Goal: Transaction & Acquisition: Purchase product/service

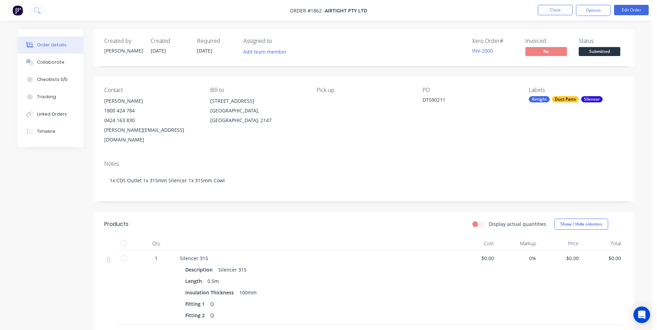
click at [599, 53] on span "Submitted" at bounding box center [599, 51] width 42 height 9
click at [545, 8] on button "Close" at bounding box center [555, 10] width 35 height 10
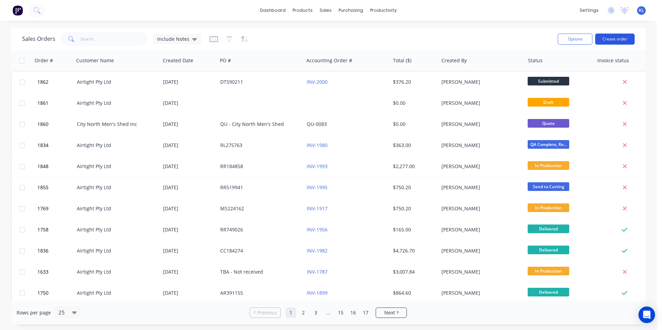
click at [618, 38] on button "Create order" at bounding box center [614, 39] width 39 height 11
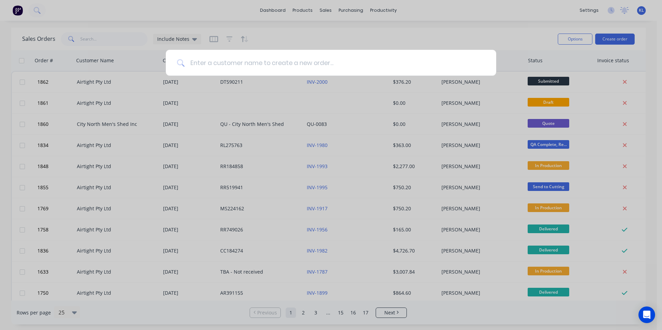
click at [419, 66] on input at bounding box center [335, 63] width 300 height 26
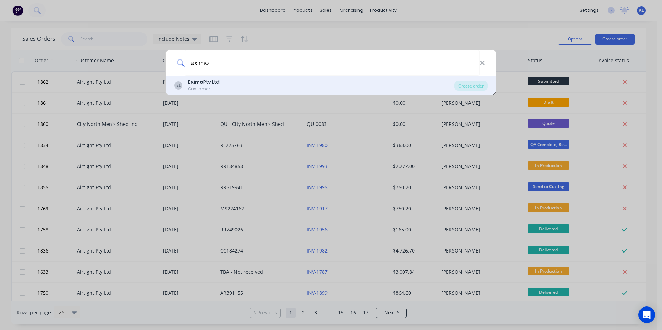
type input "eximo"
click at [359, 86] on div "EL Eximo Pty Ltd Customer" at bounding box center [314, 86] width 280 height 14
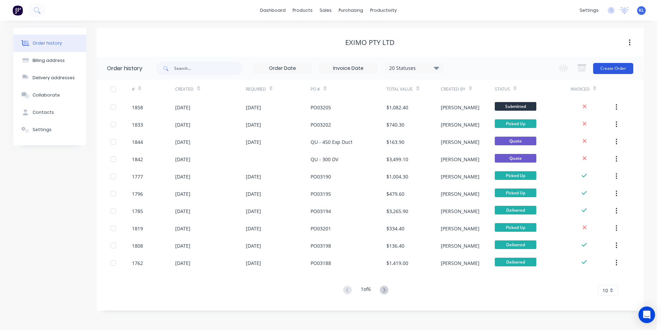
click at [626, 66] on button "Create Order" at bounding box center [613, 68] width 40 height 11
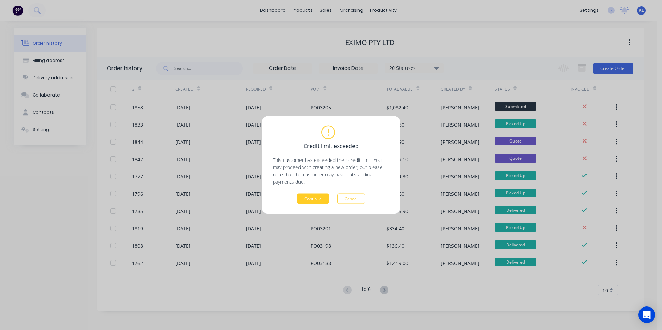
click at [311, 201] on button "Continue" at bounding box center [313, 199] width 32 height 10
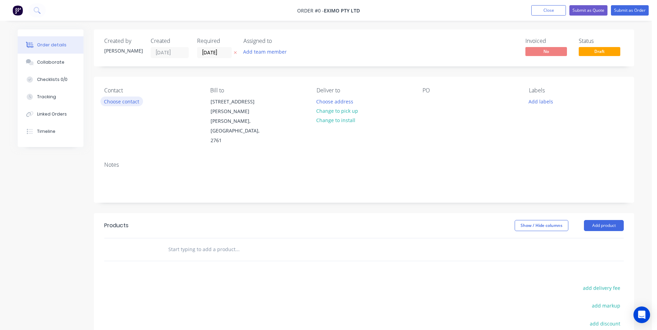
click at [116, 105] on button "Choose contact" at bounding box center [121, 101] width 43 height 9
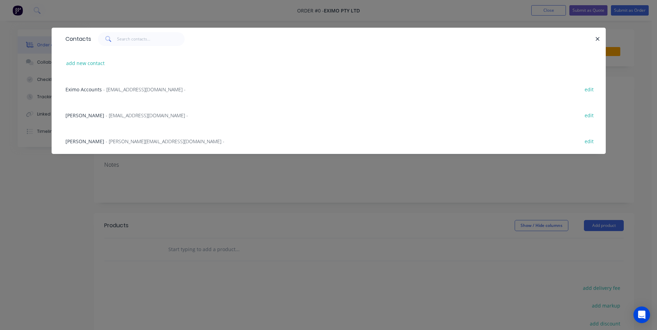
click at [95, 142] on span "Patrick Murphy" at bounding box center [84, 141] width 39 height 7
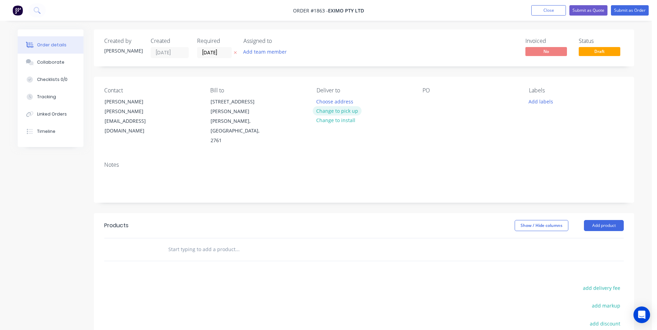
click at [338, 111] on button "Change to pick up" at bounding box center [337, 110] width 49 height 9
click at [428, 100] on div at bounding box center [427, 102] width 11 height 10
click at [546, 103] on button "Add labels" at bounding box center [540, 101] width 32 height 9
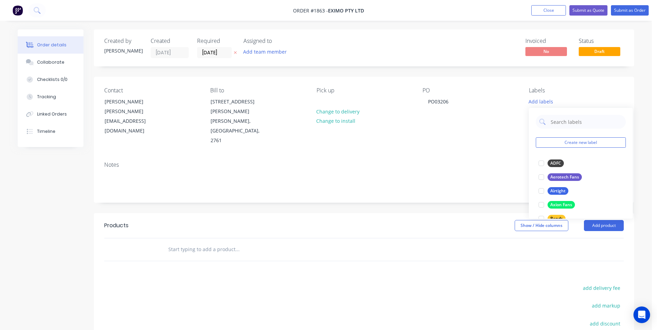
click at [360, 187] on div "Created by Kyle Created 11/08/25 Required 11/08/25 Assigned to Add team member …" at bounding box center [364, 228] width 540 height 398
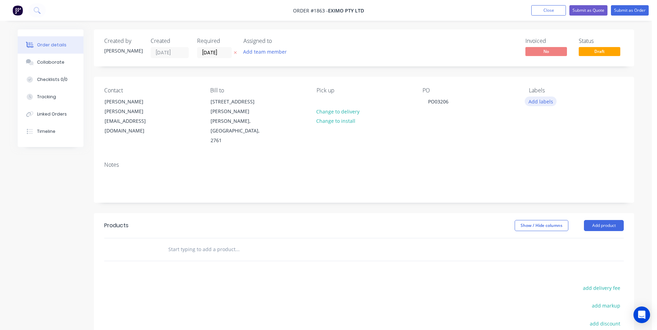
click at [542, 104] on button "Add labels" at bounding box center [540, 101] width 32 height 9
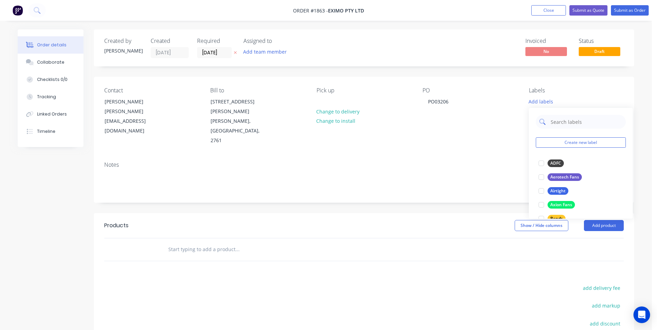
click at [563, 121] on input "text" at bounding box center [586, 122] width 72 height 14
click at [542, 166] on div at bounding box center [541, 163] width 14 height 14
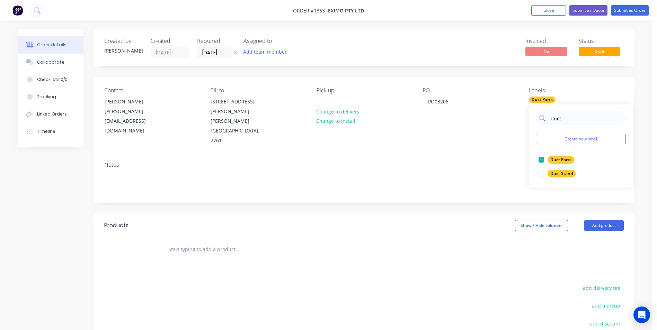
click at [568, 115] on input "duct" at bounding box center [586, 118] width 72 height 14
drag, startPoint x: 573, startPoint y: 119, endPoint x: 482, endPoint y: 126, distance: 91.0
click at [482, 126] on body "Order #1863 - Eximo Pty Ltd Add product Close Submit as Quote Submit as Order O…" at bounding box center [328, 219] width 657 height 438
type input "d"
type input "Eximo"
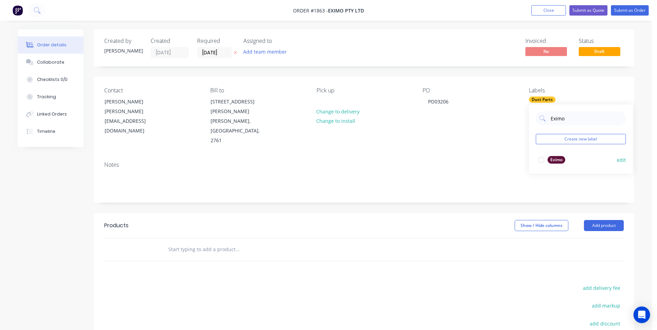
drag, startPoint x: 542, startPoint y: 160, endPoint x: 375, endPoint y: 160, distance: 166.9
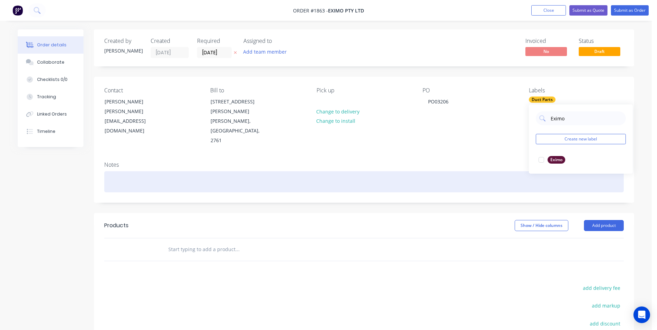
click at [541, 160] on div at bounding box center [541, 160] width 14 height 14
click at [287, 171] on div at bounding box center [363, 181] width 519 height 21
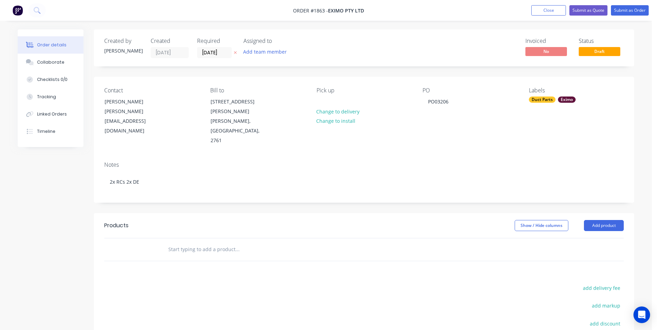
click at [214, 243] on input "text" at bounding box center [237, 250] width 138 height 14
click at [45, 62] on div "Collaborate" at bounding box center [50, 62] width 27 height 6
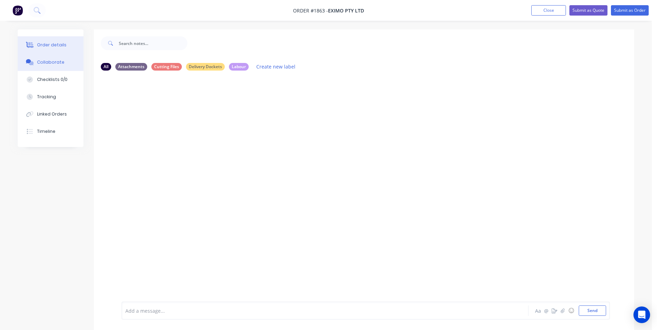
click at [60, 42] on div "Order details" at bounding box center [51, 45] width 29 height 6
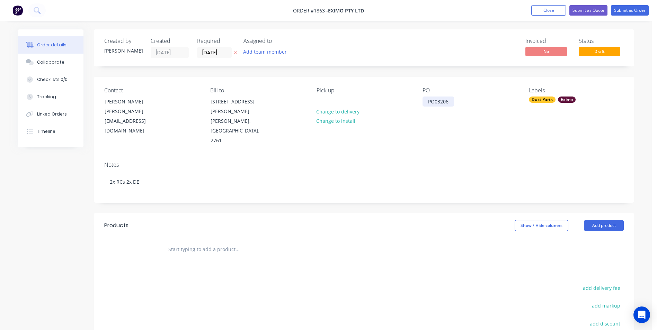
click at [426, 97] on div "PO03206" at bounding box center [438, 102] width 32 height 10
click at [451, 99] on div "PO03206" at bounding box center [438, 102] width 32 height 10
click at [212, 243] on input "text" at bounding box center [237, 250] width 138 height 14
click at [226, 243] on input "text" at bounding box center [237, 250] width 138 height 14
click at [605, 220] on button "Add product" at bounding box center [604, 225] width 40 height 11
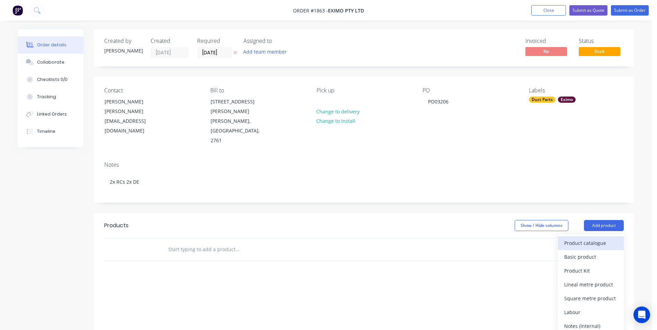
click at [586, 238] on div "Product catalogue" at bounding box center [590, 243] width 53 height 10
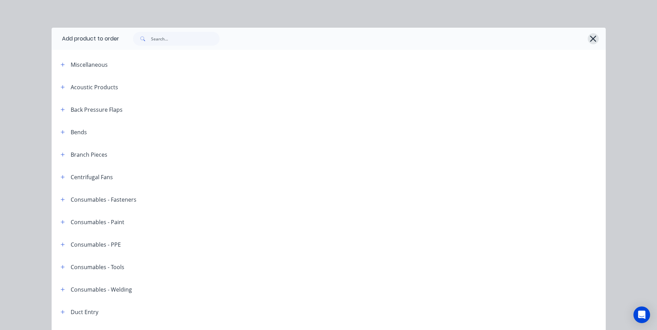
click at [589, 38] on icon "button" at bounding box center [592, 39] width 7 height 10
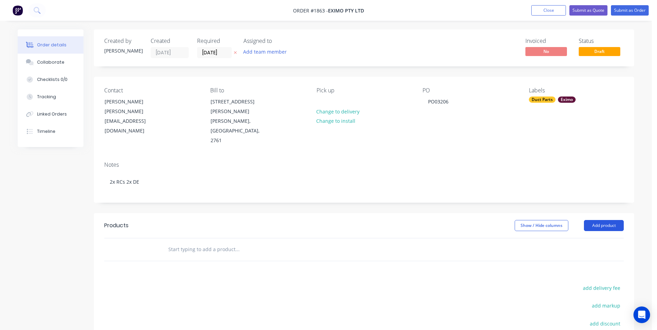
click at [599, 220] on button "Add product" at bounding box center [604, 225] width 40 height 11
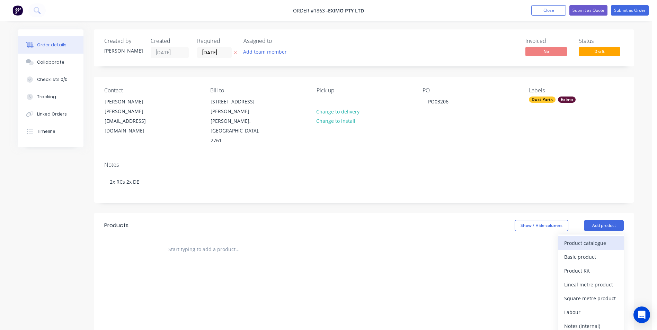
click at [591, 238] on div "Product catalogue" at bounding box center [590, 243] width 53 height 10
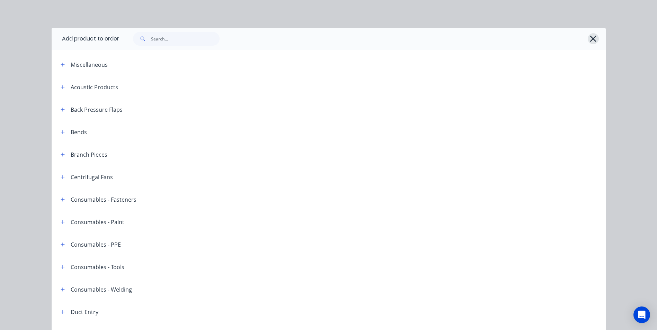
click at [591, 39] on icon "button" at bounding box center [593, 39] width 6 height 6
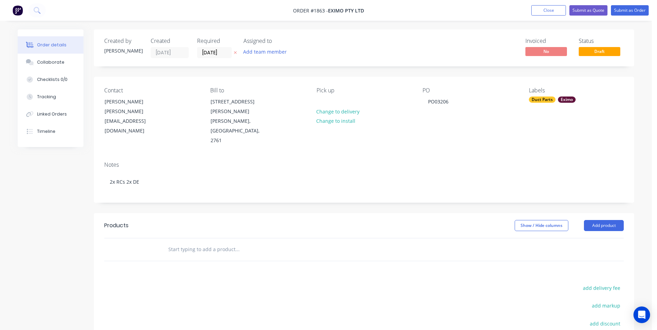
click at [227, 243] on input "text" at bounding box center [237, 250] width 138 height 14
click at [238, 243] on input "text" at bounding box center [237, 250] width 138 height 14
click at [605, 220] on button "Add product" at bounding box center [604, 225] width 40 height 11
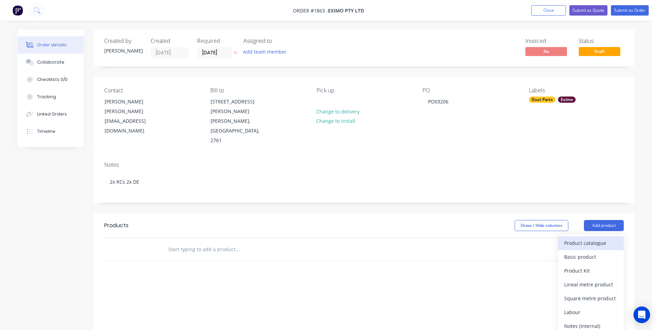
click at [584, 238] on div "Product catalogue" at bounding box center [590, 243] width 53 height 10
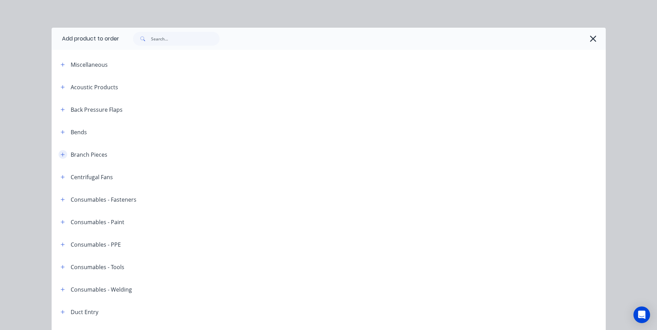
click at [61, 153] on icon "button" at bounding box center [63, 154] width 4 height 5
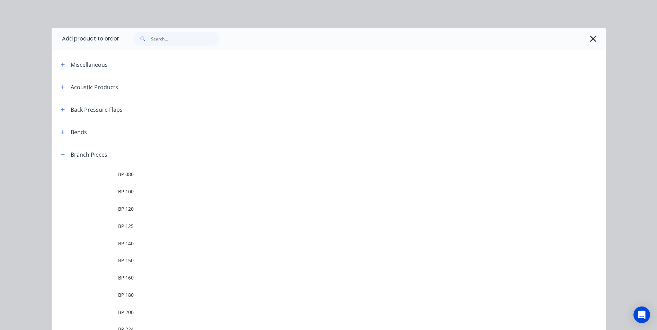
click at [55, 150] on div "Branch Pieces" at bounding box center [81, 154] width 52 height 9
click at [61, 153] on icon "button" at bounding box center [63, 154] width 4 height 5
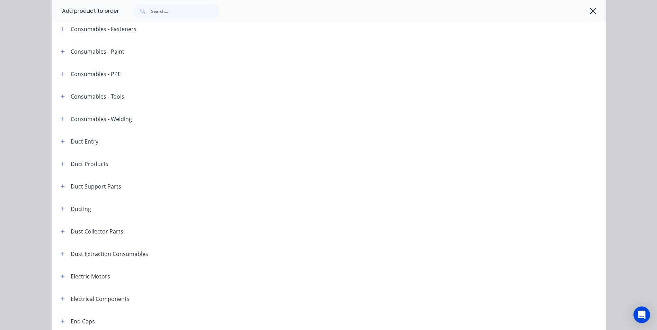
scroll to position [208, 0]
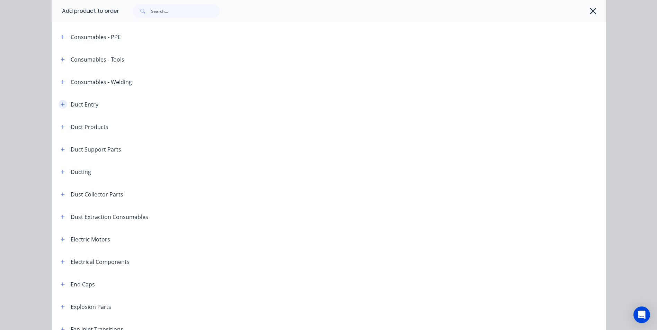
click at [61, 103] on icon "button" at bounding box center [63, 104] width 4 height 5
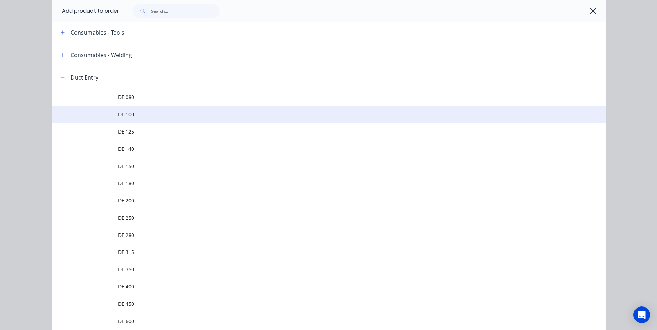
scroll to position [277, 0]
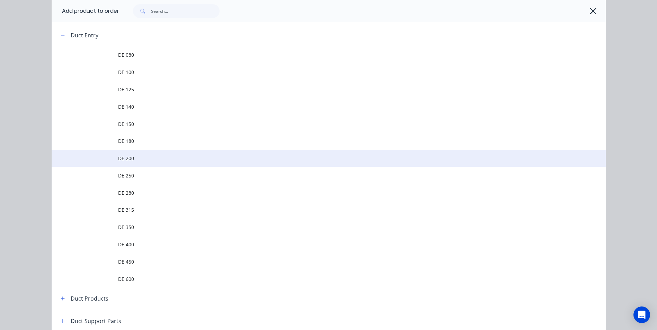
click at [141, 156] on span "DE 200" at bounding box center [313, 158] width 390 height 7
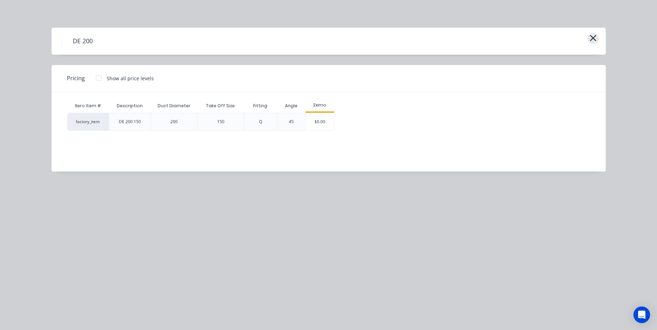
click at [589, 40] on icon "button" at bounding box center [592, 38] width 7 height 10
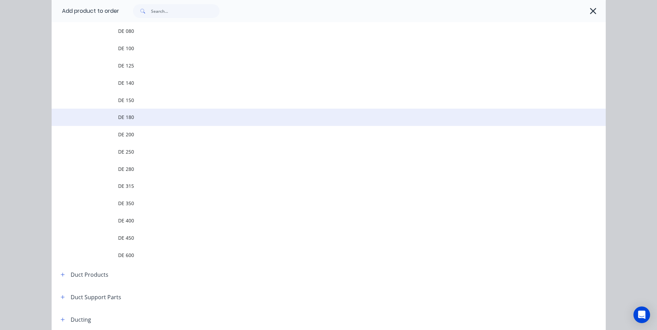
scroll to position [232, 0]
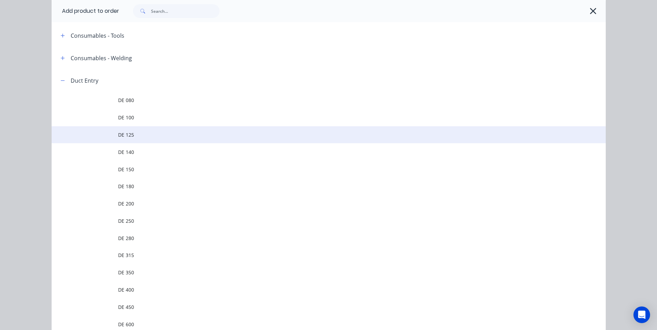
click at [143, 137] on span "DE 125" at bounding box center [313, 134] width 390 height 7
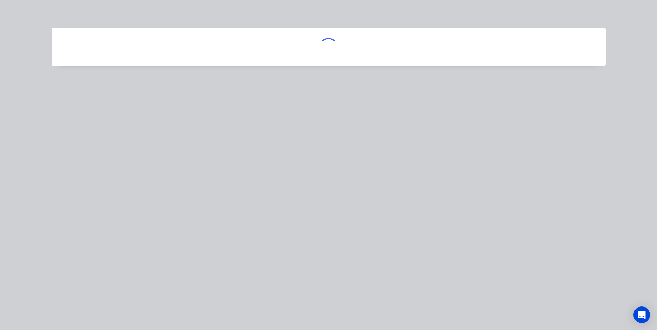
scroll to position [0, 0]
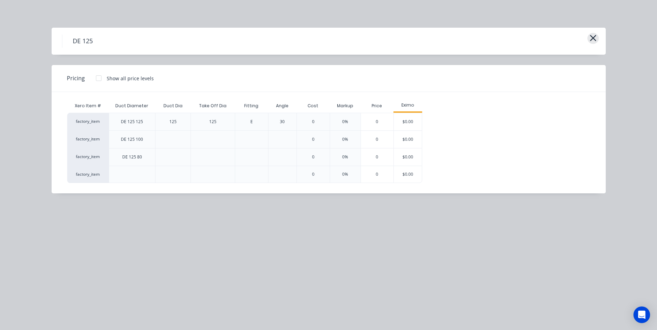
click at [597, 38] on button "button" at bounding box center [592, 38] width 11 height 11
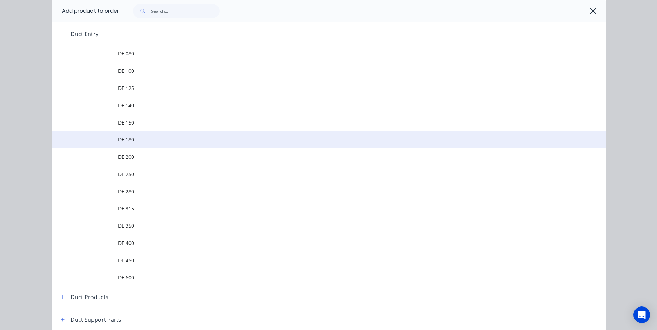
scroll to position [266, 0]
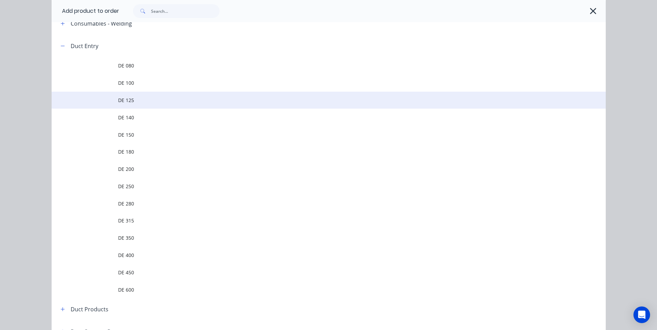
click at [147, 98] on span "DE 125" at bounding box center [313, 100] width 390 height 7
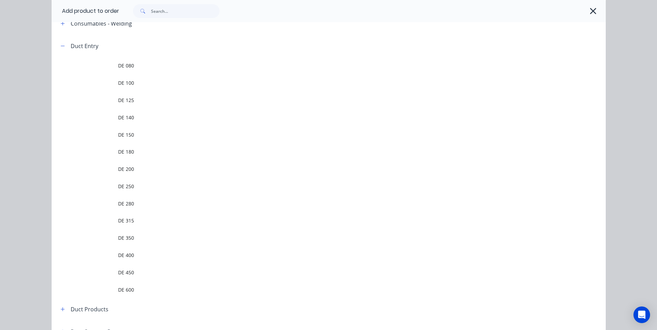
scroll to position [0, 0]
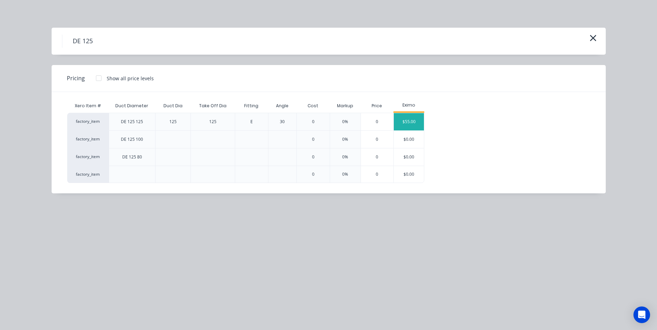
click at [404, 123] on div "$55.00" at bounding box center [409, 121] width 30 height 17
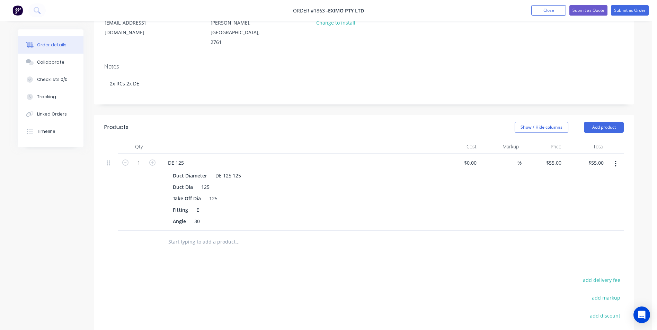
scroll to position [104, 0]
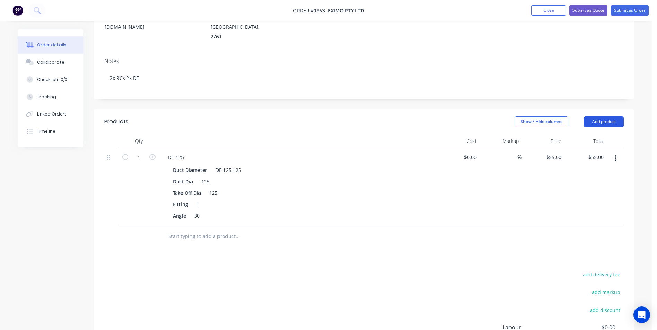
click at [592, 116] on button "Add product" at bounding box center [604, 121] width 40 height 11
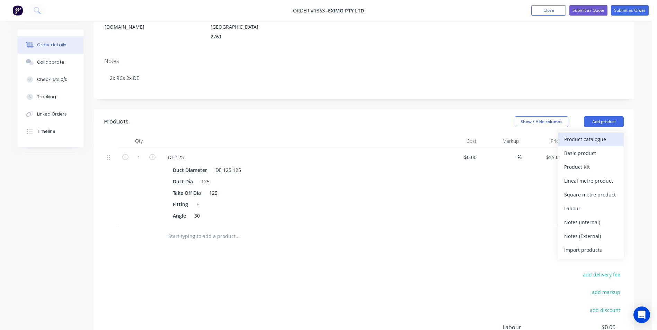
click at [582, 134] on div "Product catalogue" at bounding box center [590, 139] width 53 height 10
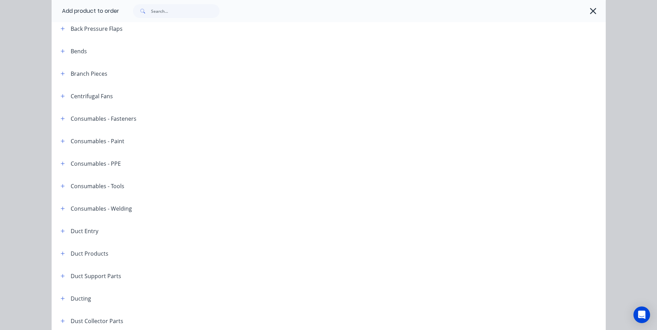
scroll to position [69, 0]
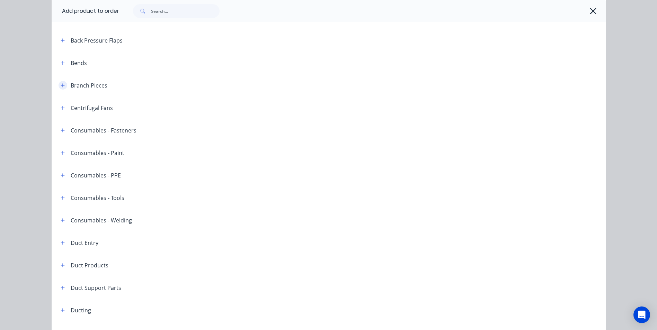
click at [60, 88] on button "button" at bounding box center [63, 85] width 9 height 9
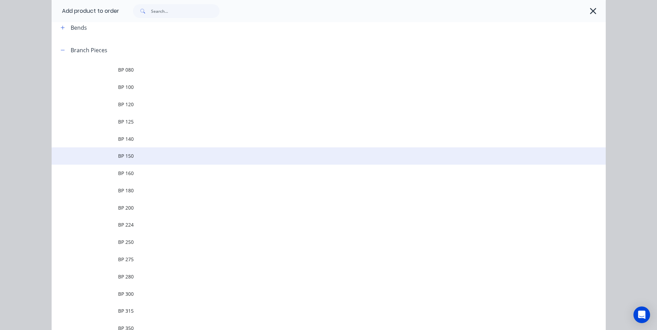
scroll to position [104, 0]
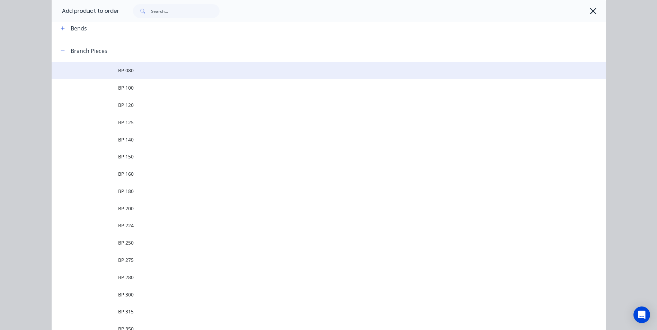
click at [138, 72] on span "BP 080" at bounding box center [313, 70] width 390 height 7
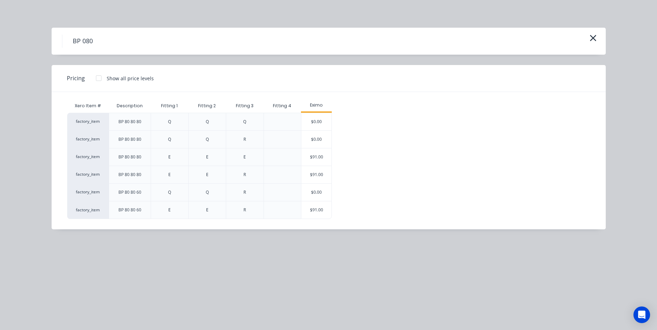
scroll to position [138, 0]
click at [590, 39] on icon "button" at bounding box center [592, 38] width 7 height 10
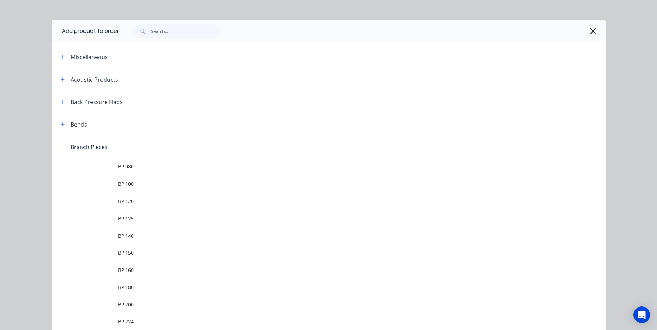
scroll to position [5, 0]
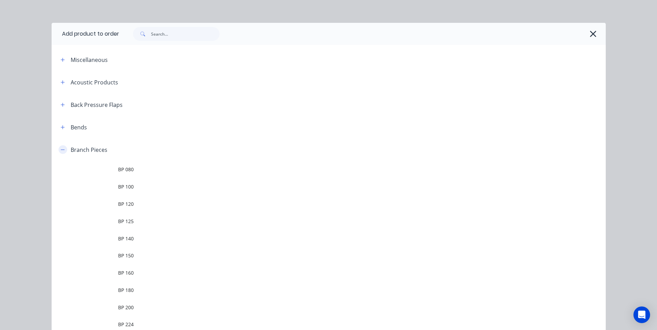
click at [61, 152] on icon "button" at bounding box center [63, 149] width 4 height 5
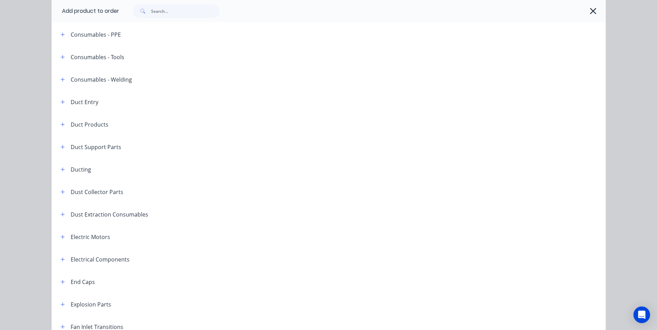
scroll to position [213, 0]
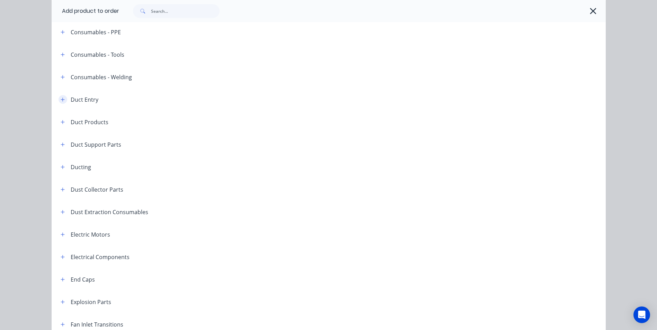
click at [61, 98] on icon "button" at bounding box center [63, 99] width 4 height 5
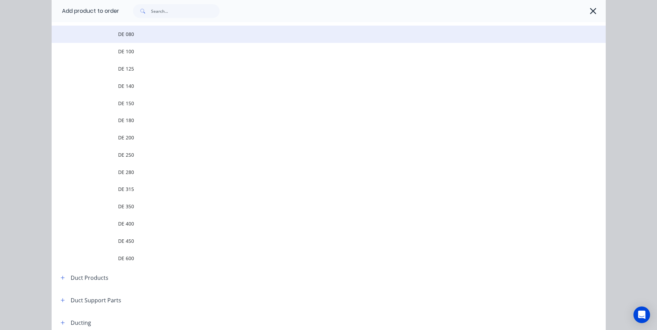
scroll to position [282, 0]
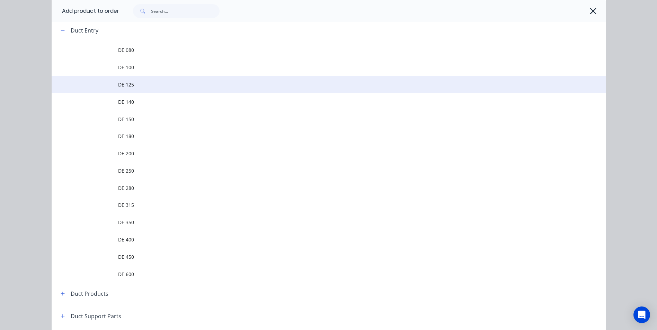
click at [141, 84] on span "DE 125" at bounding box center [313, 84] width 390 height 7
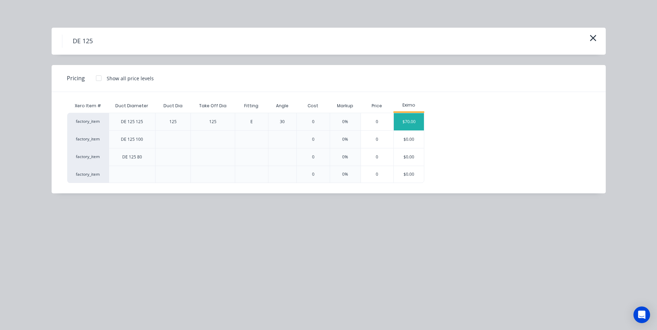
click at [408, 122] on div "$70.00" at bounding box center [409, 121] width 30 height 17
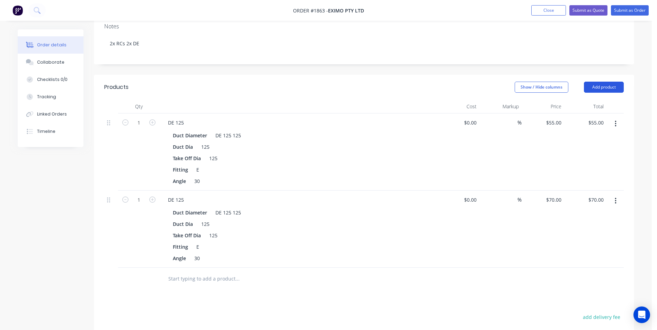
click at [603, 82] on button "Add product" at bounding box center [604, 87] width 40 height 11
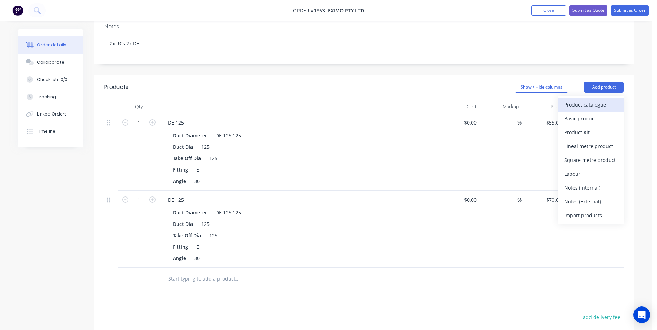
click at [585, 100] on div "Product catalogue" at bounding box center [590, 105] width 53 height 10
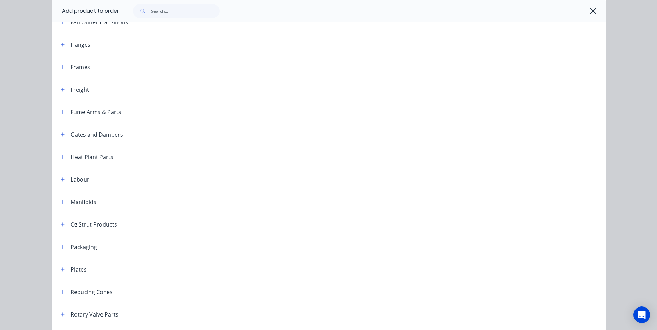
scroll to position [554, 0]
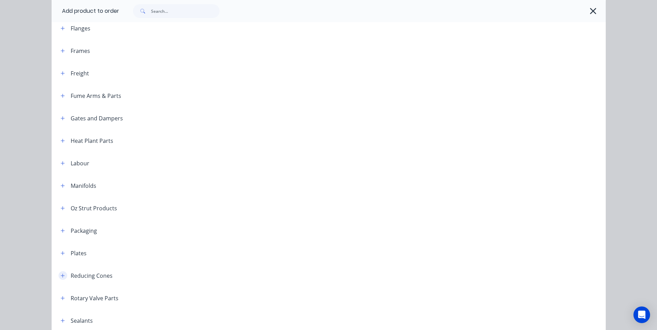
click at [61, 278] on icon "button" at bounding box center [63, 275] width 4 height 5
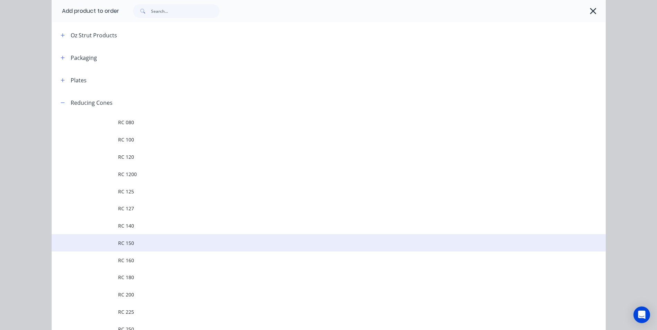
scroll to position [831, 0]
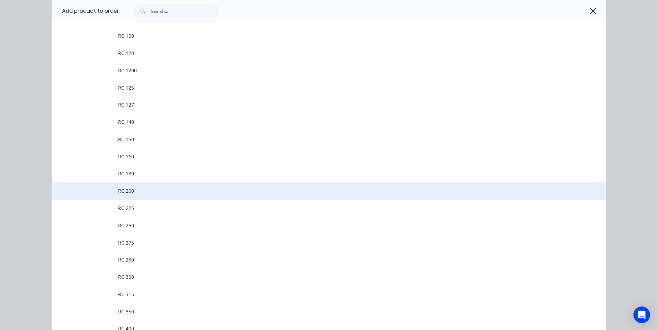
click at [143, 191] on span "RC 200" at bounding box center [313, 190] width 390 height 7
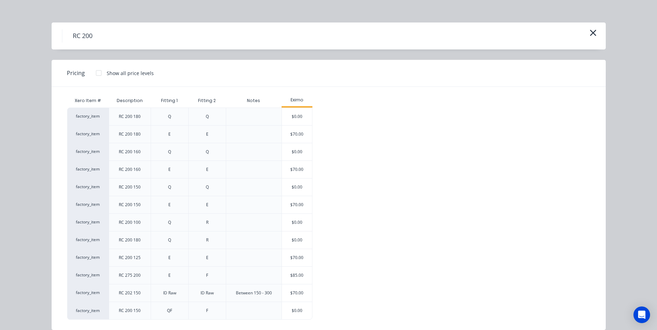
scroll to position [0, 0]
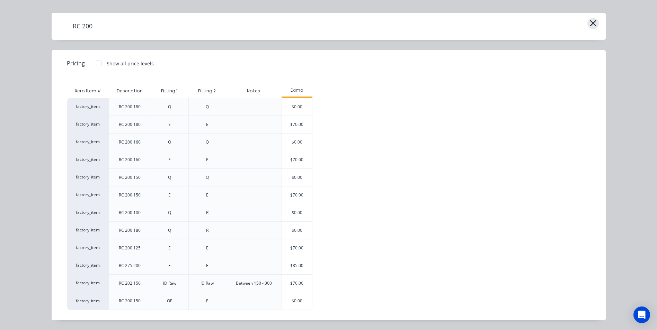
click at [590, 22] on icon "button" at bounding box center [593, 23] width 6 height 6
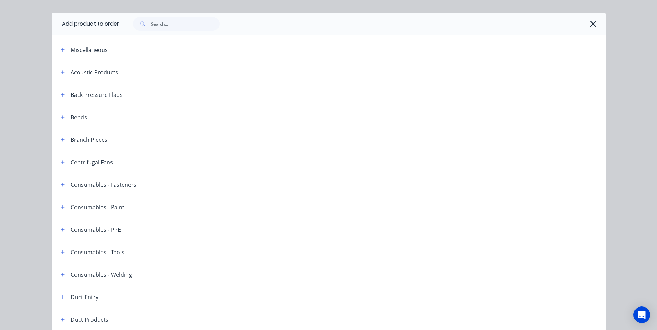
scroll to position [818, 0]
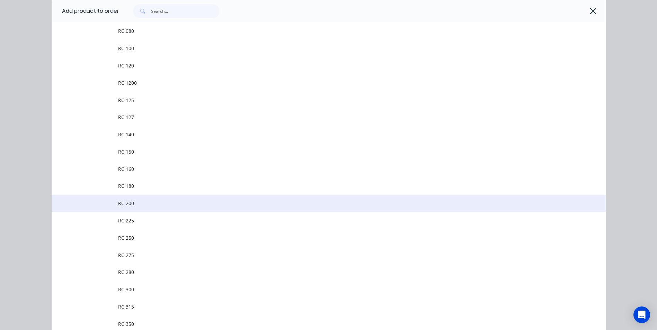
click at [155, 210] on td "RC 200" at bounding box center [361, 203] width 487 height 17
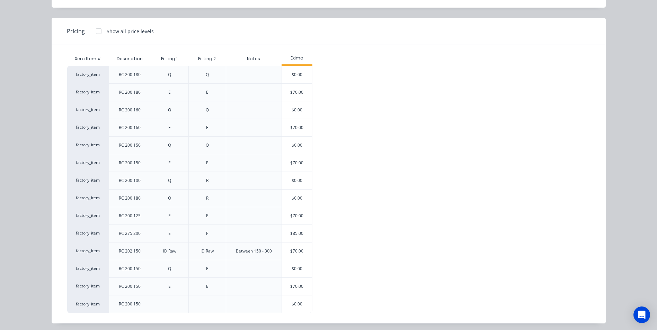
scroll to position [50, 0]
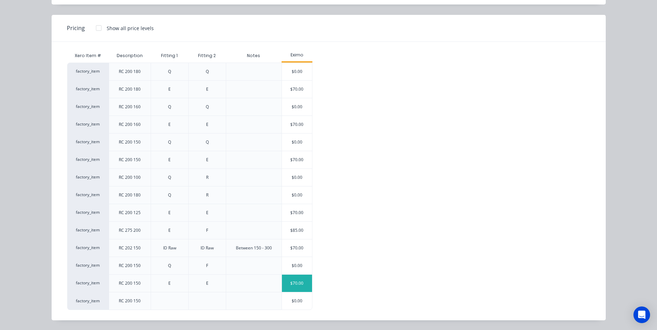
click at [292, 283] on div "$70.00" at bounding box center [297, 283] width 30 height 17
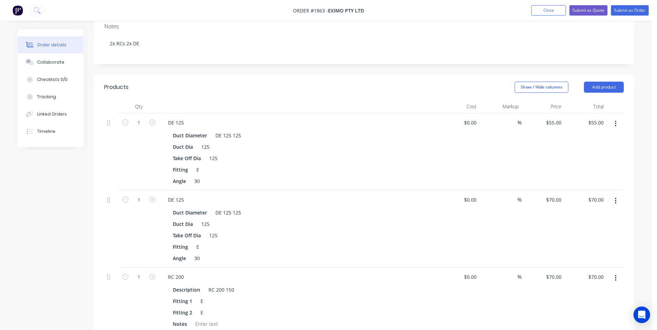
scroll to position [140, 0]
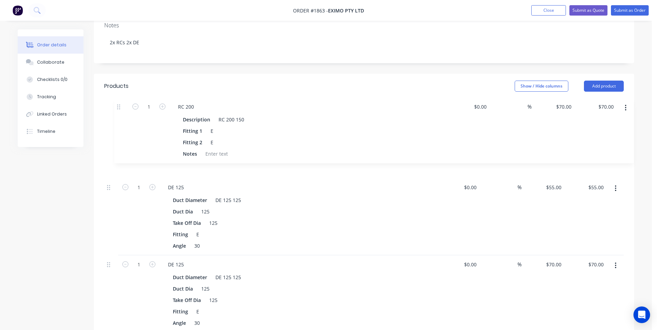
drag, startPoint x: 108, startPoint y: 256, endPoint x: 138, endPoint y: 105, distance: 154.6
click at [117, 113] on div "1 DE 125 Duct Diameter DE 125 125 Duct Dia 125 Take Off Dia 125 Fitting E Angle…" at bounding box center [363, 223] width 519 height 220
click at [151, 118] on icon "button" at bounding box center [152, 121] width 6 height 6
type input "2"
type input "$140.00"
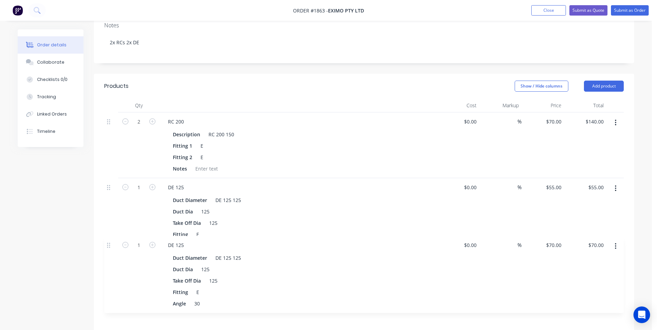
scroll to position [140, 0]
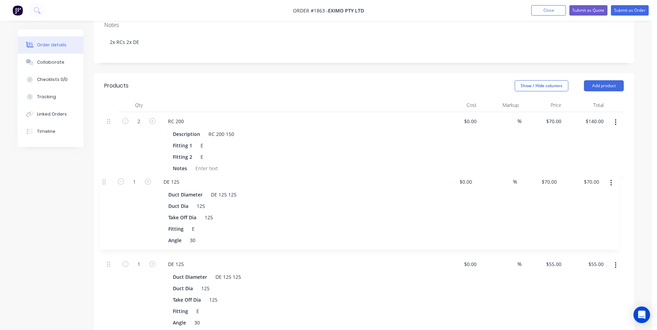
drag, startPoint x: 108, startPoint y: 249, endPoint x: 103, endPoint y: 173, distance: 75.6
click at [103, 173] on div "Qty Cost Markup Price Total 2 RC 200 Description RC 200 150 Fitting 1 E Fitting…" at bounding box center [364, 226] width 540 height 257
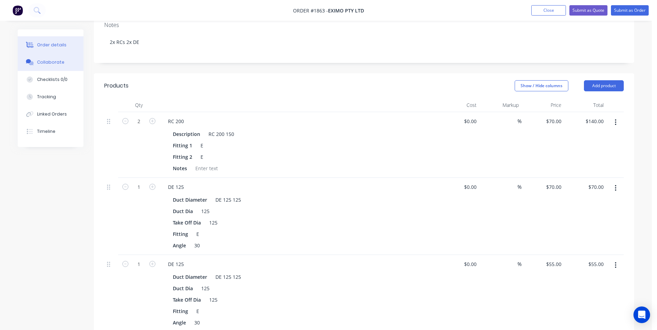
click at [34, 59] on button "Collaborate" at bounding box center [51, 62] width 66 height 17
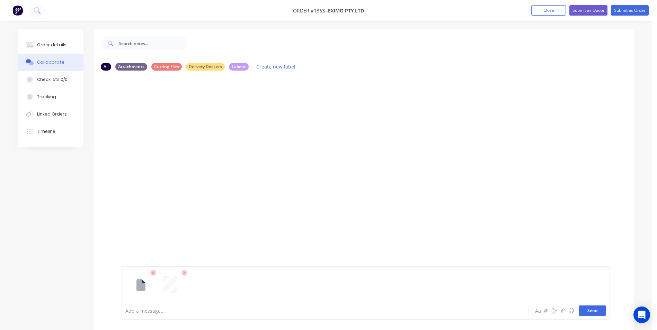
click at [601, 313] on button "Send" at bounding box center [591, 311] width 27 height 10
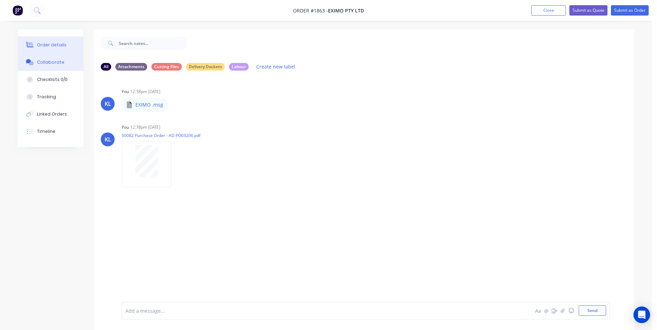
click at [58, 46] on div "Order details" at bounding box center [51, 45] width 29 height 6
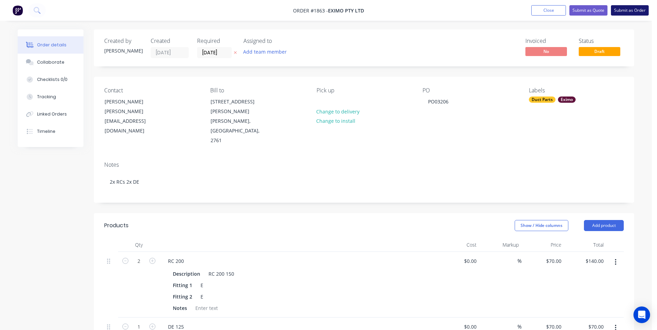
click at [620, 8] on button "Submit as Order" at bounding box center [630, 10] width 38 height 10
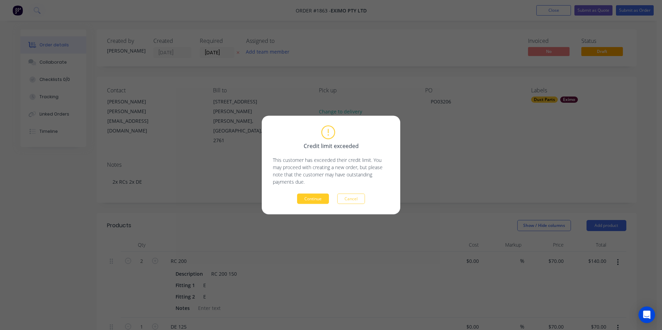
click at [318, 200] on button "Continue" at bounding box center [313, 199] width 32 height 10
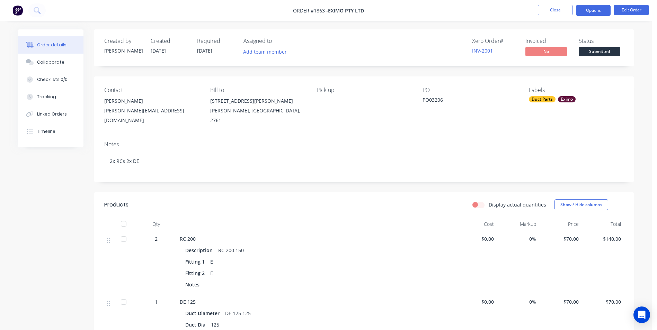
click at [589, 12] on button "Options" at bounding box center [593, 10] width 35 height 11
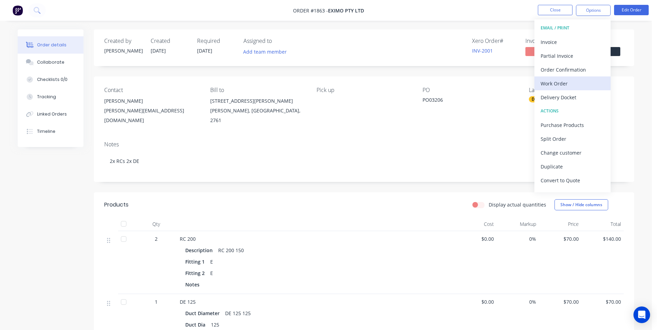
click at [558, 85] on div "Work Order" at bounding box center [572, 84] width 64 height 10
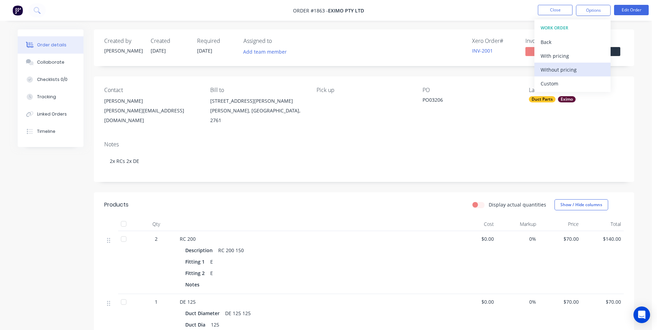
click at [553, 64] on button "Without pricing" at bounding box center [572, 70] width 76 height 14
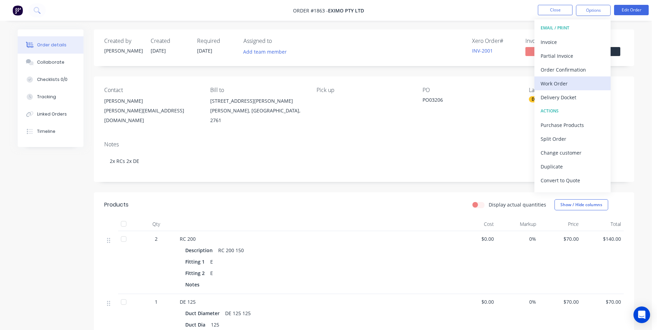
click at [575, 89] on button "Work Order" at bounding box center [572, 84] width 76 height 14
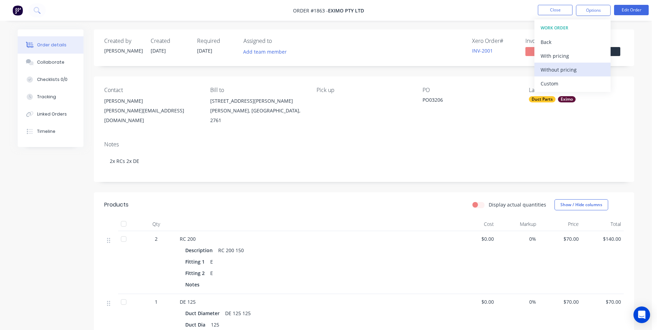
click at [565, 71] on div "Without pricing" at bounding box center [572, 70] width 64 height 10
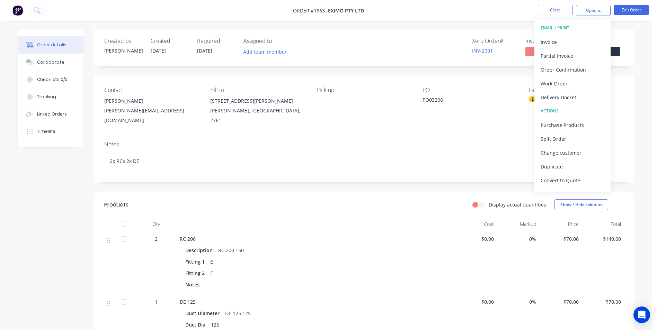
click at [642, 82] on div "Order details Collaborate Checklists 0/0 Tracking Linked Orders Timeline Order …" at bounding box center [326, 283] width 652 height 566
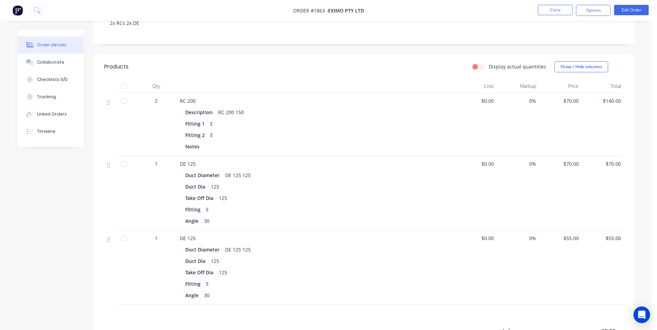
scroll to position [138, 0]
click at [107, 236] on icon at bounding box center [108, 239] width 3 height 6
click at [108, 236] on icon at bounding box center [108, 239] width 3 height 6
click at [106, 235] on div at bounding box center [111, 267] width 14 height 74
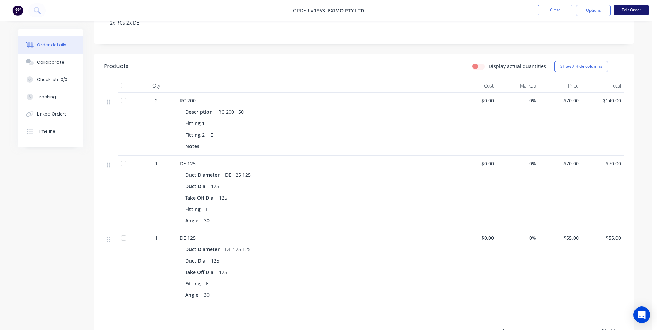
click at [636, 11] on button "Edit Order" at bounding box center [631, 10] width 35 height 10
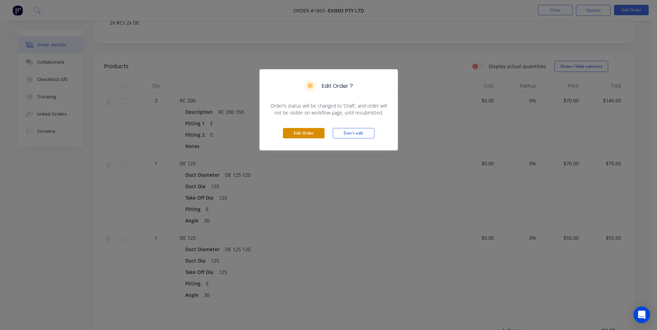
click at [313, 129] on button "Edit Order" at bounding box center [304, 133] width 42 height 10
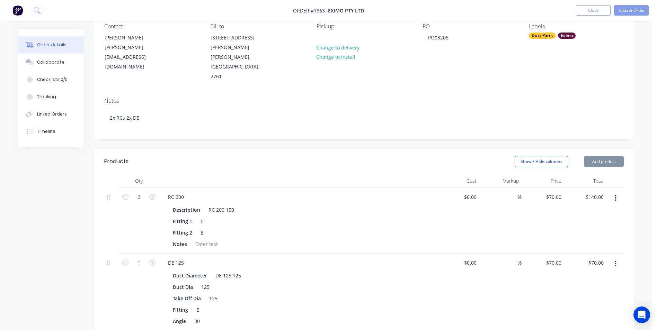
scroll to position [208, 0]
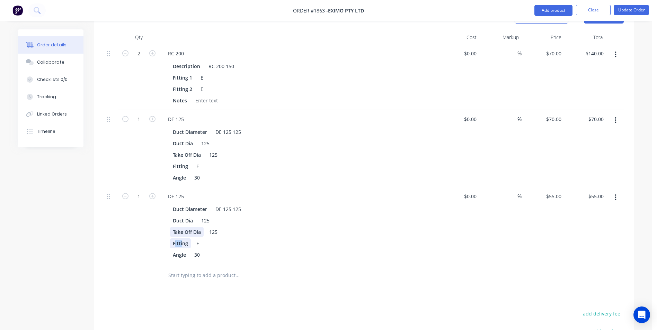
drag, startPoint x: 181, startPoint y: 219, endPoint x: 176, endPoint y: 208, distance: 12.1
click at [176, 208] on div "Duct Diameter DE 125 125 Duct Dia 125 Take Off Dia 125 Fitting E Angle 30" at bounding box center [297, 231] width 271 height 57
click at [106, 187] on div at bounding box center [111, 225] width 14 height 77
click at [107, 187] on div at bounding box center [111, 225] width 14 height 77
click at [110, 194] on icon at bounding box center [108, 196] width 3 height 5
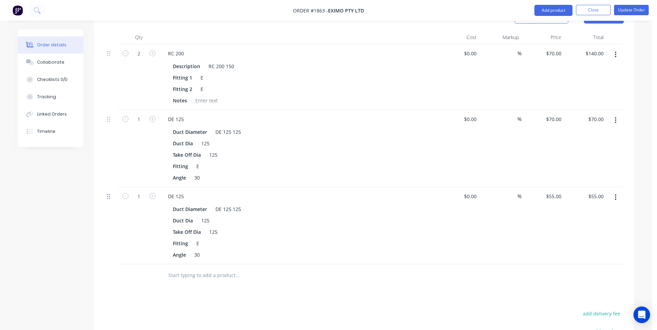
click at [110, 194] on icon at bounding box center [108, 196] width 3 height 5
click at [615, 194] on icon "button" at bounding box center [615, 198] width 2 height 8
click at [587, 252] on div "Delete" at bounding box center [590, 257] width 53 height 10
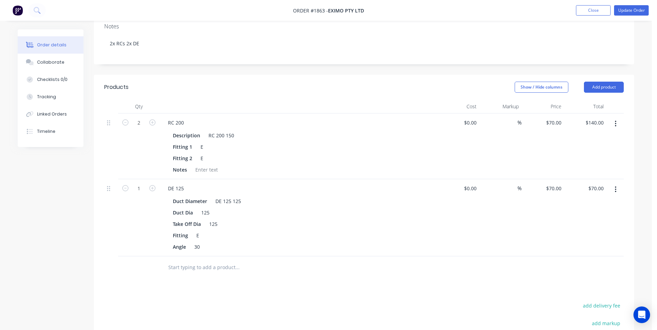
scroll to position [35, 0]
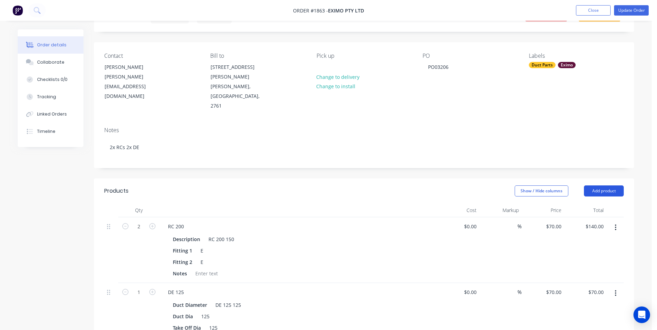
click at [606, 186] on button "Add product" at bounding box center [604, 191] width 40 height 11
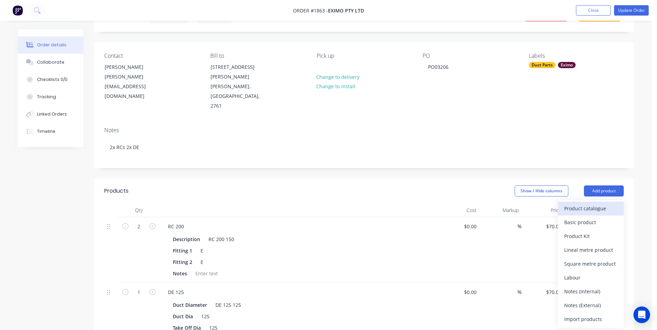
click at [596, 204] on div "Product catalogue" at bounding box center [590, 209] width 53 height 10
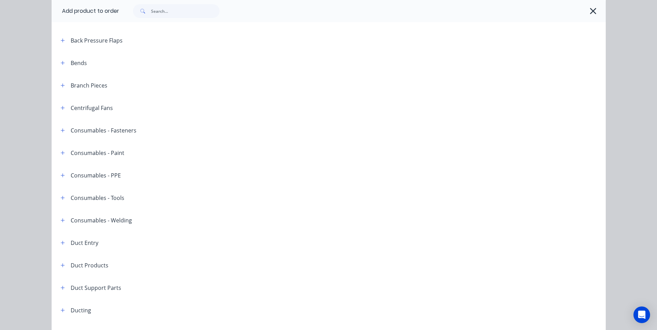
scroll to position [208, 0]
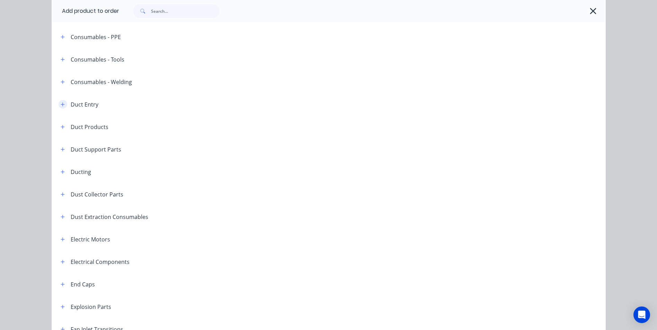
click at [61, 105] on icon "button" at bounding box center [63, 104] width 4 height 5
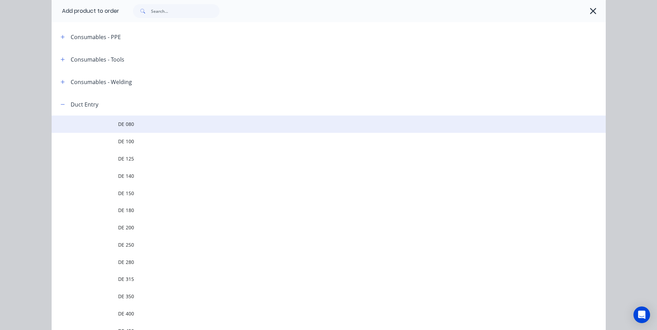
click at [120, 128] on span "DE 080" at bounding box center [313, 123] width 390 height 7
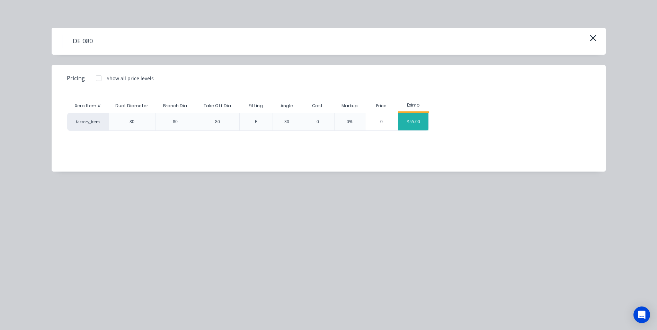
click at [414, 124] on div "$55.00" at bounding box center [413, 121] width 30 height 17
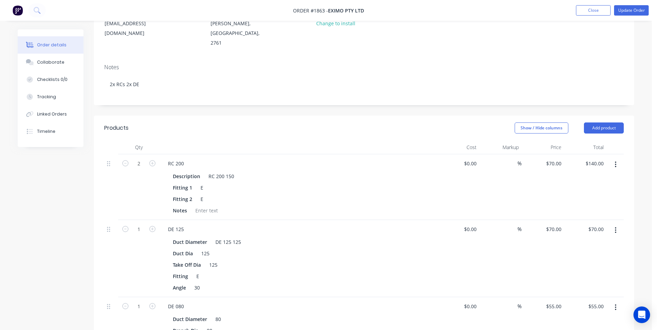
scroll to position [173, 0]
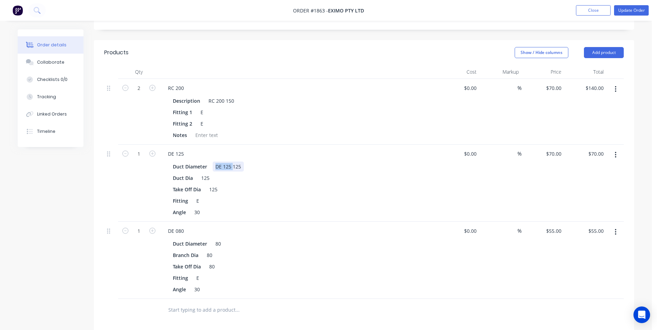
drag, startPoint x: 233, startPoint y: 149, endPoint x: 214, endPoint y: 152, distance: 19.1
click at [214, 160] on div "Duct Diameter DE 125 125 Duct Dia 125 Take Off Dia 125 Fitting E Angle 30" at bounding box center [297, 188] width 271 height 57
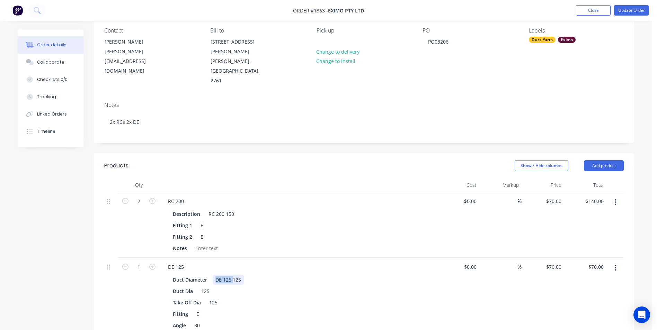
scroll to position [0, 0]
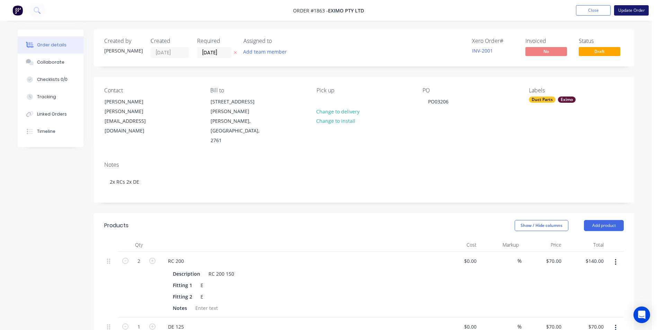
click at [626, 8] on button "Update Order" at bounding box center [631, 10] width 35 height 10
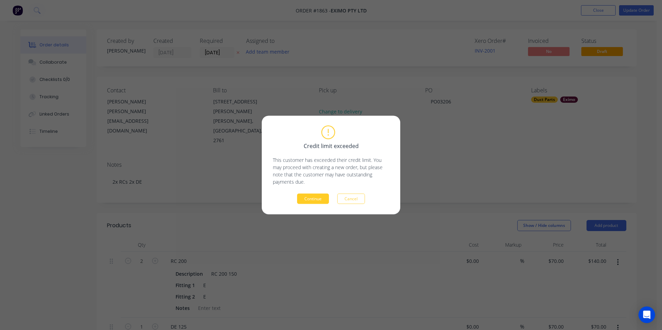
click at [324, 194] on button "Continue" at bounding box center [313, 199] width 32 height 10
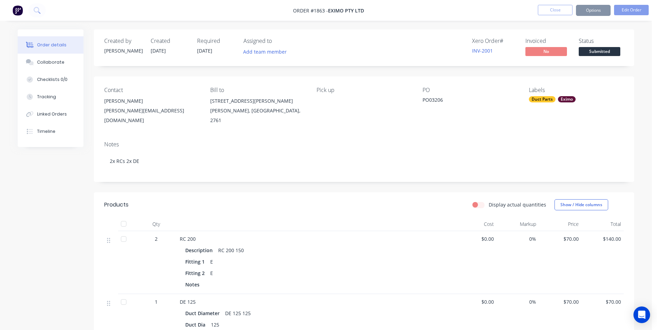
click at [601, 10] on button "Options" at bounding box center [593, 10] width 35 height 11
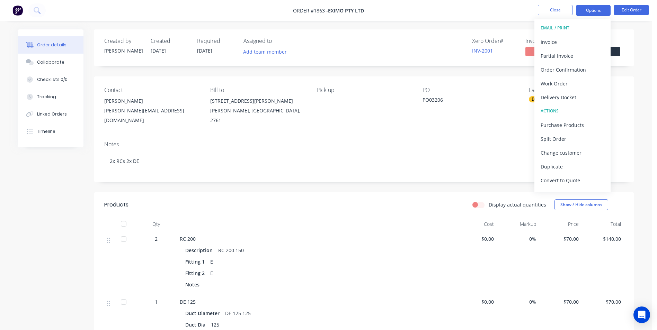
click at [601, 10] on button "Options" at bounding box center [593, 10] width 35 height 11
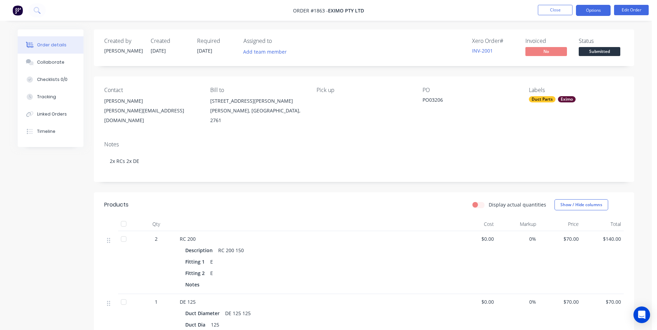
click at [601, 10] on button "Options" at bounding box center [593, 10] width 35 height 11
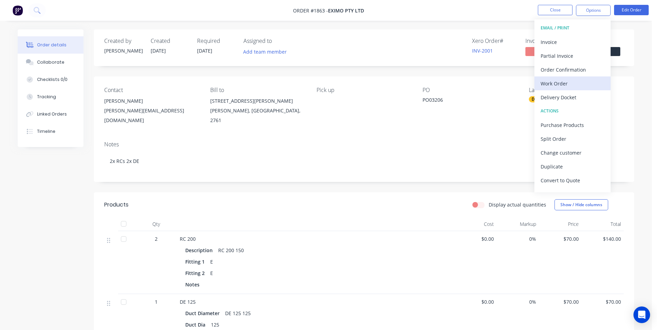
click at [553, 89] on button "Work Order" at bounding box center [572, 84] width 76 height 14
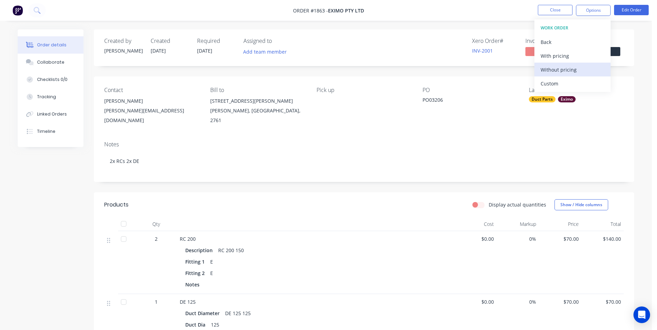
click at [559, 70] on div "Without pricing" at bounding box center [572, 70] width 64 height 10
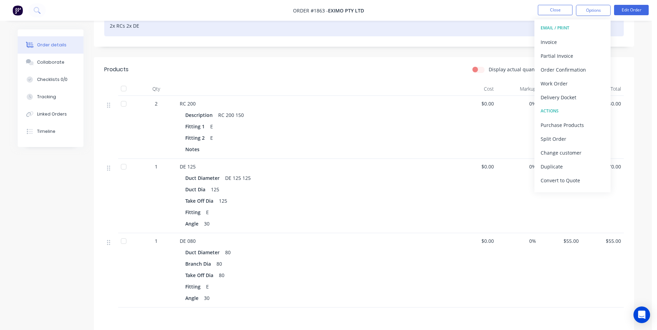
scroll to position [173, 0]
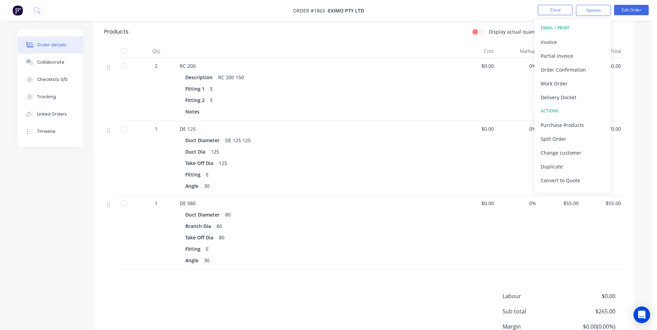
click at [249, 310] on div "Labour $0.00 Sub total $265.00 Margin $0.00 ( 0.00 %) Tax $26.50 Total $291.50" at bounding box center [363, 332] width 519 height 80
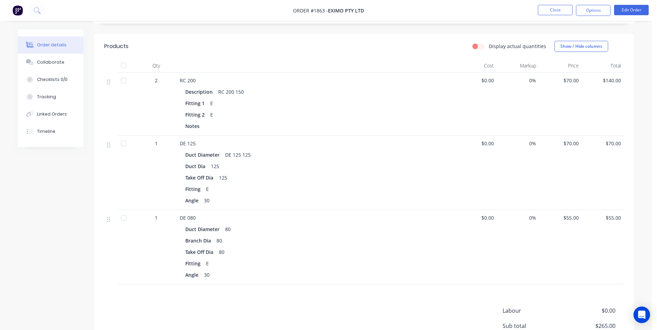
scroll to position [160, 0]
click at [230, 288] on div "Products Display actual quantities Show / Hide columns Qty Cost Markup Price To…" at bounding box center [364, 214] width 540 height 363
click at [599, 3] on nav "Order #1863 - Eximo Pty Ltd Close Options Edit Order" at bounding box center [328, 10] width 657 height 21
click at [599, 12] on button "Options" at bounding box center [593, 10] width 35 height 11
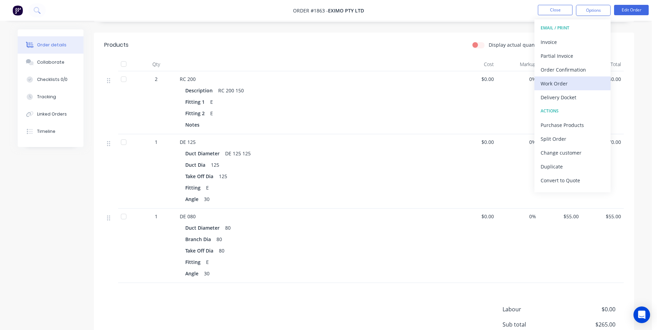
click at [562, 82] on div "Work Order" at bounding box center [572, 84] width 64 height 10
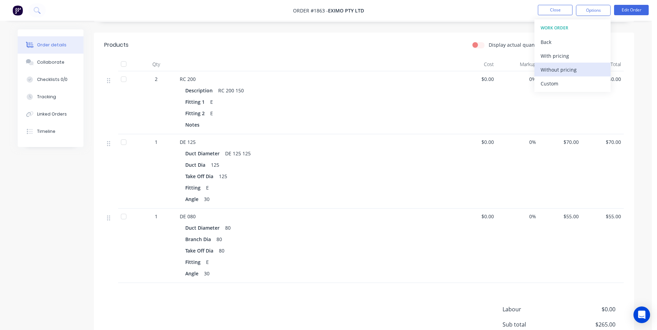
click at [559, 66] on div "Without pricing" at bounding box center [572, 70] width 64 height 10
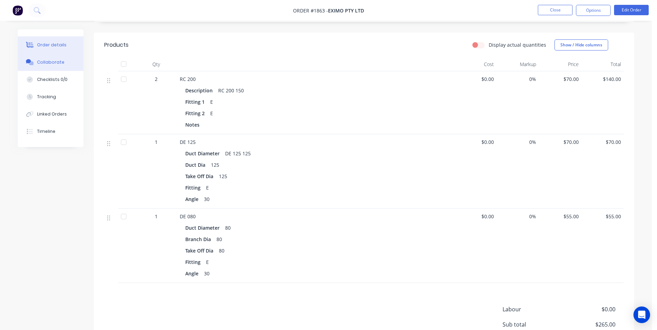
click at [54, 65] on div "Collaborate" at bounding box center [50, 62] width 27 height 6
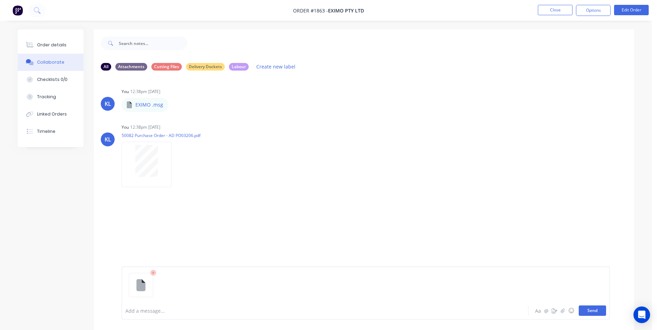
click at [586, 314] on button "Send" at bounding box center [591, 311] width 27 height 10
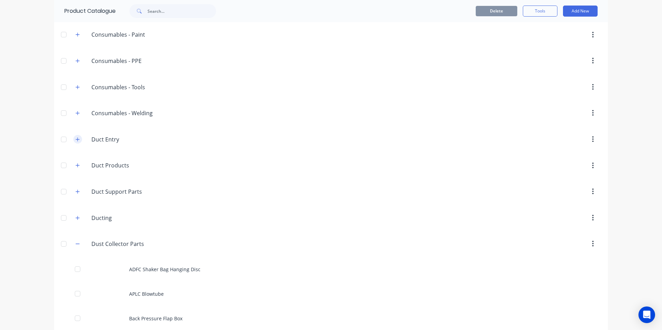
click at [75, 140] on icon "button" at bounding box center [77, 139] width 4 height 5
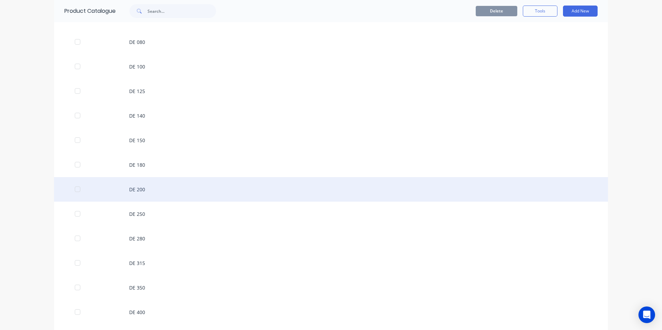
scroll to position [346, 0]
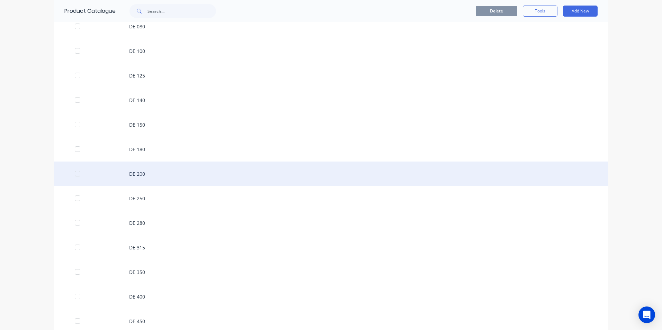
click at [137, 175] on div "DE 200" at bounding box center [331, 174] width 554 height 25
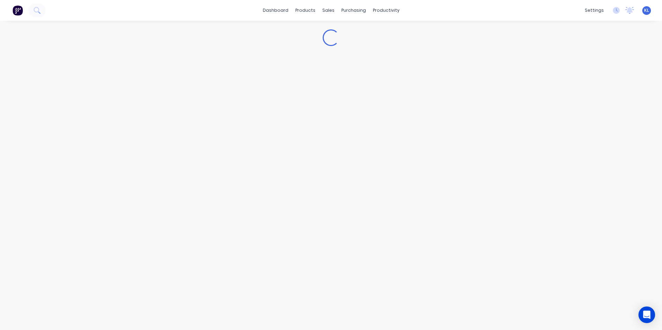
type textarea "x"
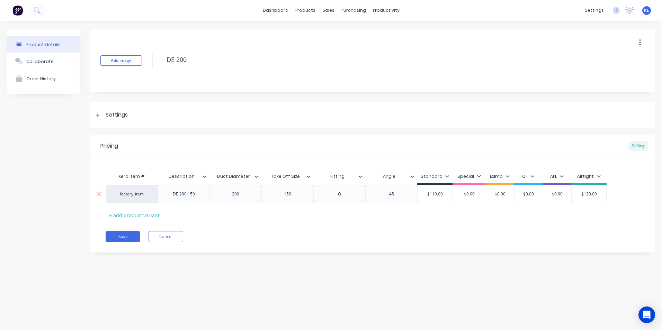
type input "$0.00"
drag, startPoint x: 509, startPoint y: 191, endPoint x: 484, endPoint y: 196, distance: 25.3
click at [484, 196] on input "$0.00" at bounding box center [500, 194] width 35 height 6
type textarea "x"
type input "7"
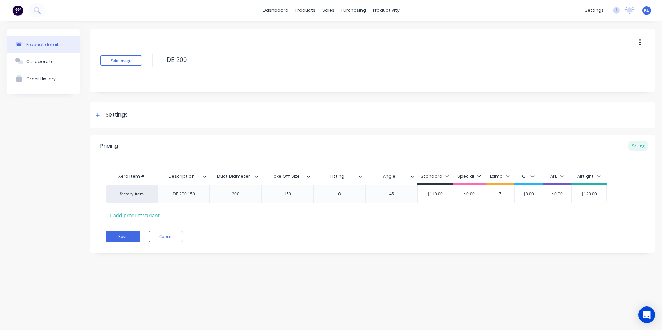
type textarea "x"
type input "70"
click at [497, 213] on div "Xero Item # Description Duct Diameter Take Off Size Fitting Angle Standard Spec…" at bounding box center [373, 195] width 534 height 51
click at [147, 215] on div "+ add product variant" at bounding box center [134, 215] width 57 height 11
type textarea "x"
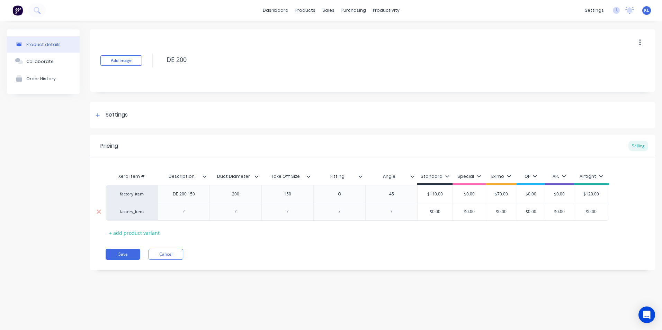
click at [183, 213] on div at bounding box center [184, 211] width 35 height 9
type textarea "x"
click at [245, 212] on div at bounding box center [235, 211] width 35 height 9
type textarea "x"
click at [290, 214] on div at bounding box center [287, 211] width 35 height 9
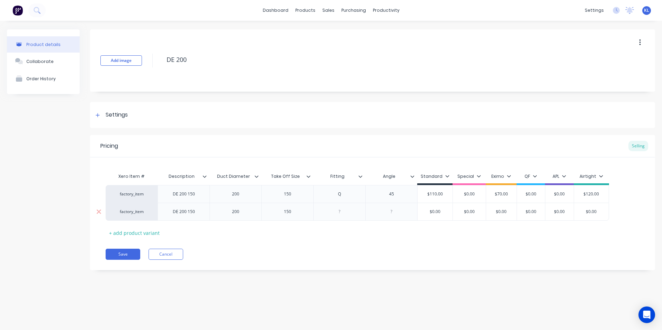
type textarea "x"
click at [342, 211] on div at bounding box center [339, 211] width 35 height 9
type textarea "x"
click at [391, 215] on div at bounding box center [391, 211] width 35 height 9
type textarea "x"
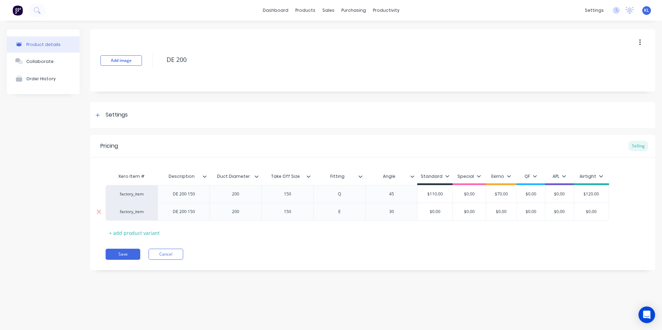
type input "$0.00"
drag, startPoint x: 510, startPoint y: 212, endPoint x: 466, endPoint y: 215, distance: 44.8
click at [466, 215] on div "factory_item DE 200 150 200 150 E 30 $0.00 $0.00 $0.00 $0.00 $0.00 $0.00 $0.00" at bounding box center [357, 212] width 503 height 18
type textarea "x"
type input "7"
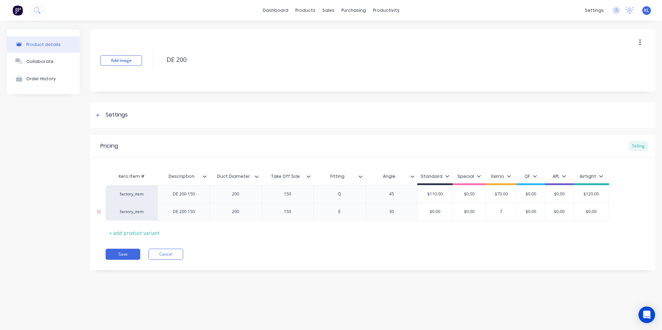
type textarea "x"
type input "70"
click at [477, 235] on div "Xero Item # Description Duct Diameter Take Off Size Fitting Angle Standard Spec…" at bounding box center [373, 204] width 534 height 69
click at [133, 256] on button "Save" at bounding box center [123, 254] width 35 height 11
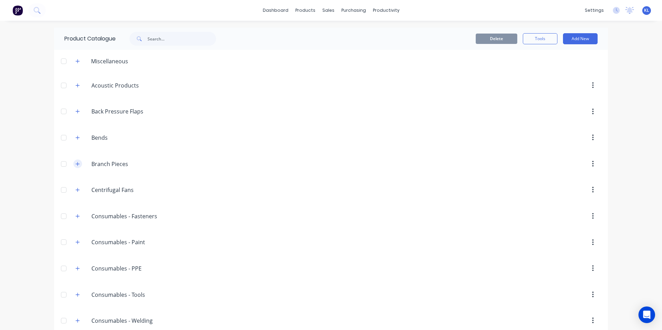
click at [78, 164] on button "button" at bounding box center [77, 164] width 9 height 9
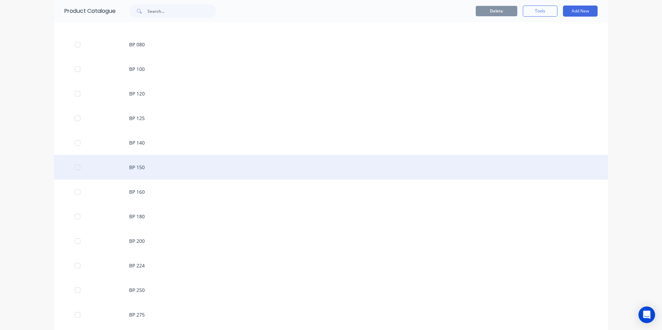
scroll to position [138, 0]
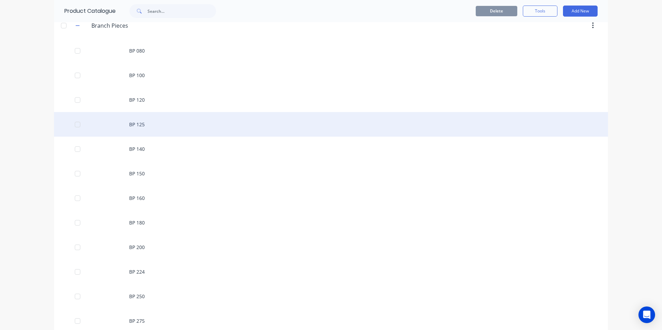
click at [145, 118] on div "BP 125" at bounding box center [331, 124] width 554 height 25
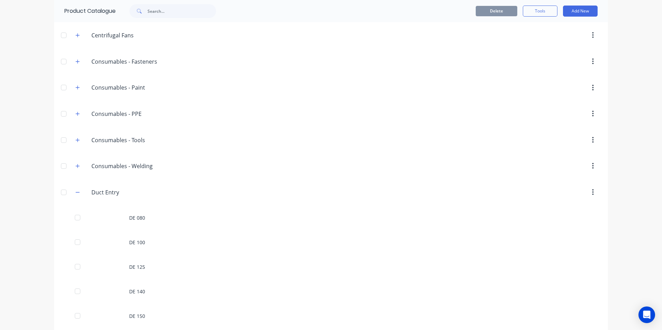
scroll to position [831, 0]
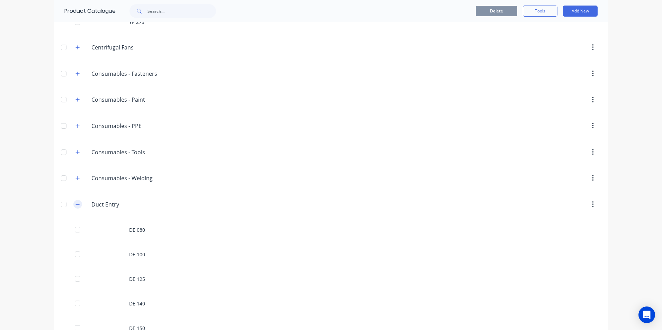
click at [76, 203] on icon "button" at bounding box center [77, 204] width 4 height 5
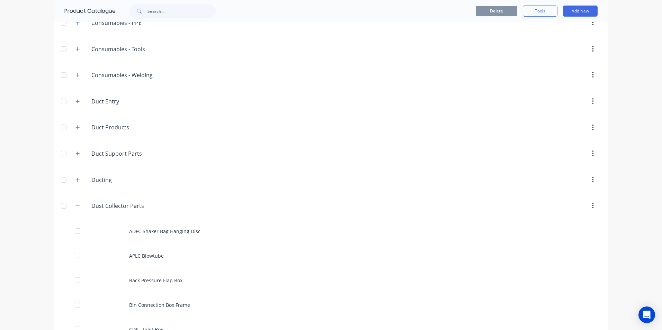
scroll to position [900, 0]
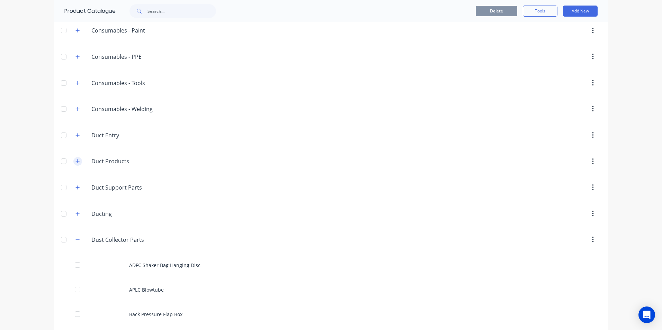
click at [75, 160] on icon "button" at bounding box center [77, 161] width 4 height 5
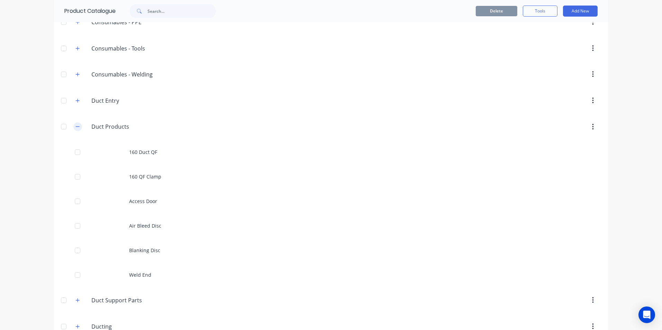
click at [75, 127] on icon "button" at bounding box center [77, 126] width 4 height 5
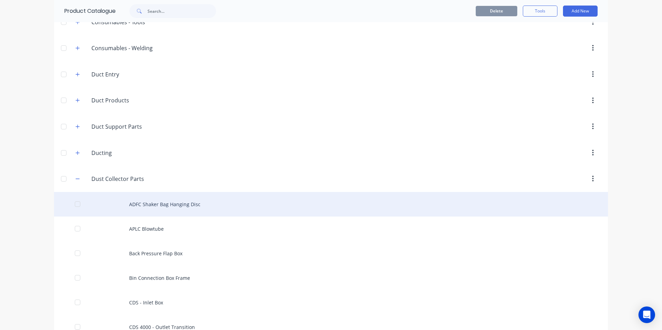
scroll to position [1004, 0]
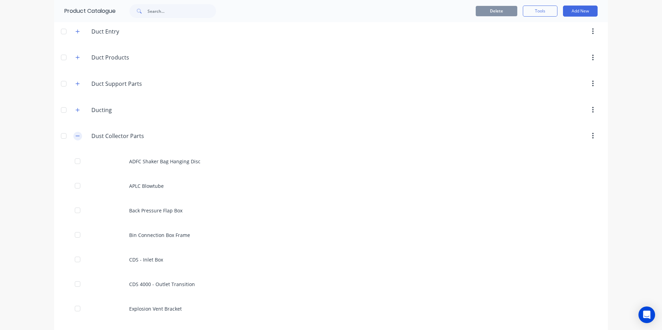
click at [75, 135] on icon "button" at bounding box center [77, 136] width 4 height 5
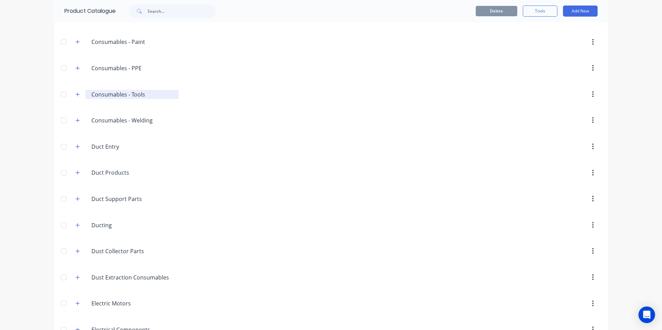
scroll to position [796, 0]
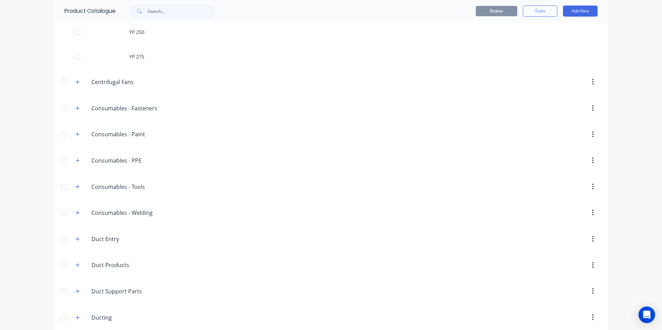
click at [72, 233] on div "Duct.Entry Duct Entry" at bounding box center [124, 239] width 109 height 12
click at [74, 235] on button "button" at bounding box center [77, 239] width 9 height 9
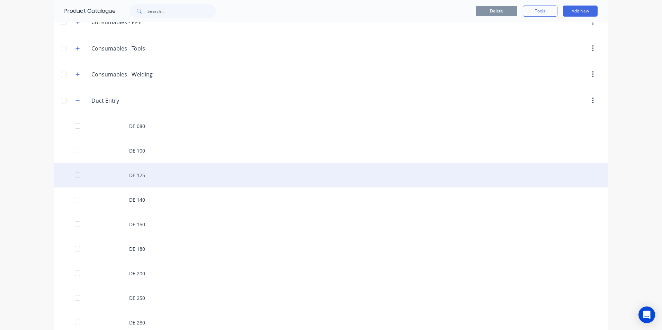
click at [152, 177] on div "DE 125" at bounding box center [331, 175] width 554 height 25
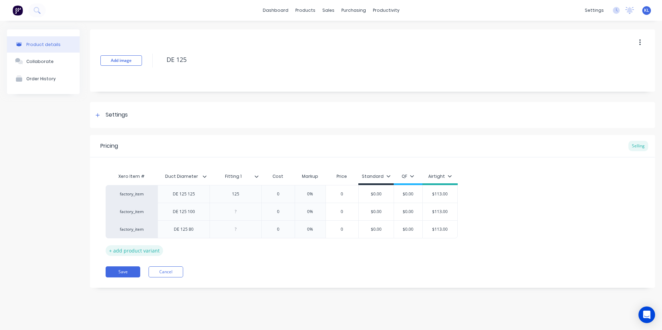
click at [136, 252] on div "+ add product variant" at bounding box center [134, 250] width 57 height 11
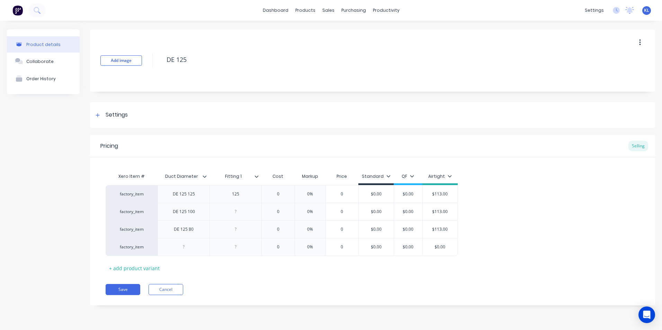
click at [387, 174] on icon at bounding box center [388, 176] width 4 height 4
click at [348, 237] on div at bounding box center [351, 238] width 14 height 14
click at [490, 217] on div "factory_item DE 125 125 125 0 0% 0 $0.00 $0.00 $113.00 factory_item DE 125 100 …" at bounding box center [373, 220] width 534 height 71
click at [191, 253] on div at bounding box center [184, 247] width 52 height 18
click at [190, 247] on div at bounding box center [184, 247] width 35 height 9
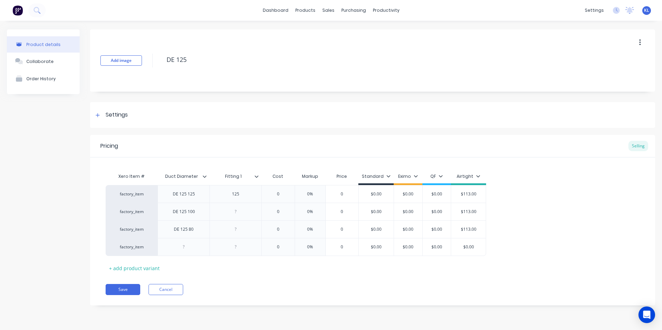
click at [257, 178] on icon at bounding box center [256, 176] width 4 height 4
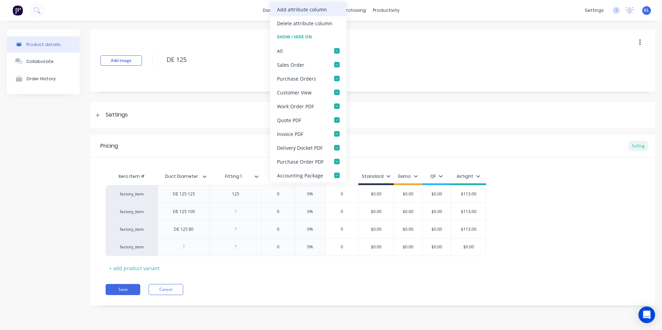
click at [296, 9] on div "Add attribute column" at bounding box center [302, 9] width 50 height 7
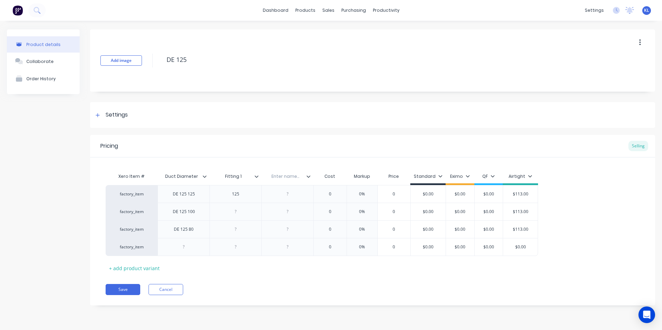
click at [307, 177] on icon at bounding box center [308, 176] width 4 height 4
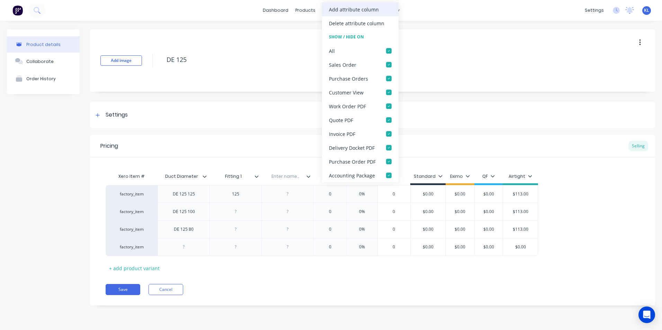
click at [357, 11] on div "Add attribute column" at bounding box center [354, 9] width 50 height 7
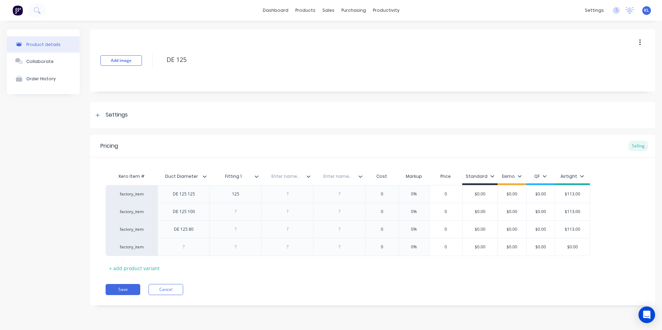
type textarea "x"
click at [290, 177] on input "text" at bounding box center [285, 176] width 48 height 6
type input "F"
type textarea "x"
drag, startPoint x: 242, startPoint y: 193, endPoint x: 227, endPoint y: 194, distance: 14.6
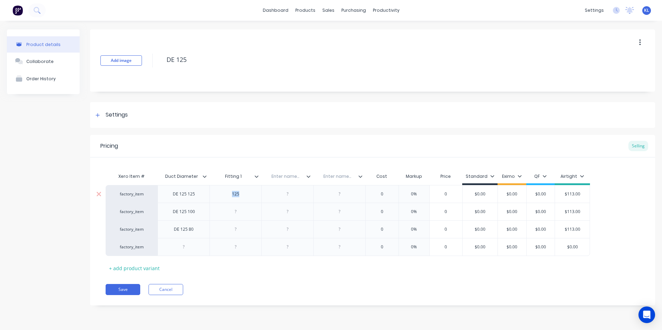
click at [227, 194] on div "125" at bounding box center [235, 194] width 35 height 9
type textarea "x"
drag, startPoint x: 243, startPoint y: 176, endPoint x: 212, endPoint y: 177, distance: 31.5
drag, startPoint x: 242, startPoint y: 178, endPoint x: 223, endPoint y: 172, distance: 20.0
click at [223, 172] on div "Fitting 1 Fitting 1" at bounding box center [233, 176] width 48 height 17
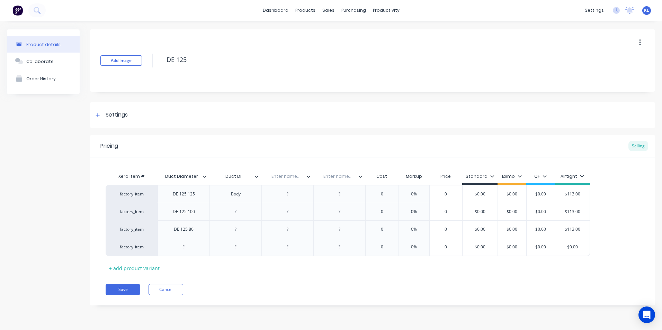
type input "Duct Dia"
type textarea "x"
drag, startPoint x: 243, startPoint y: 194, endPoint x: 206, endPoint y: 191, distance: 36.9
type textarea "x"
click at [285, 177] on input "text" at bounding box center [285, 176] width 48 height 6
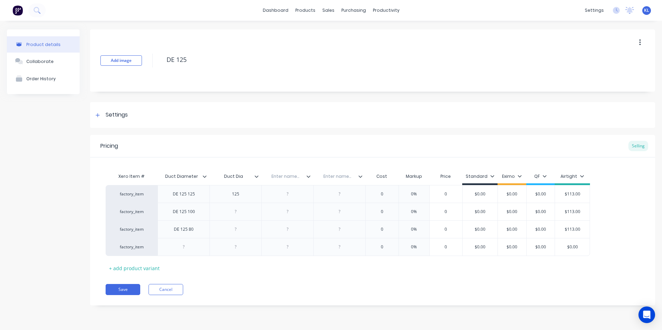
click at [290, 178] on input "text" at bounding box center [285, 176] width 48 height 6
type input "Take Off Dia"
type textarea "x"
click at [290, 194] on div at bounding box center [287, 194] width 35 height 9
type textarea "x"
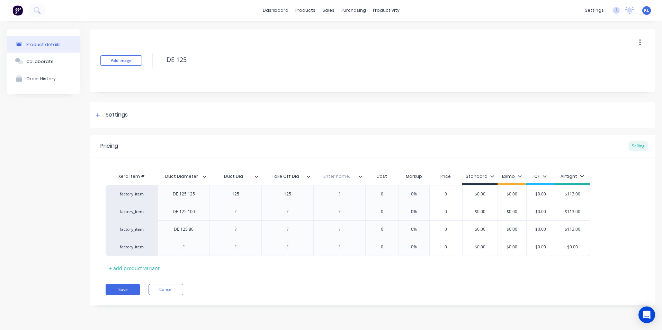
click at [340, 178] on input "text" at bounding box center [337, 176] width 48 height 6
type input "A"
type input "Fitting"
type textarea "x"
drag, startPoint x: 339, startPoint y: 191, endPoint x: 329, endPoint y: 190, distance: 10.5
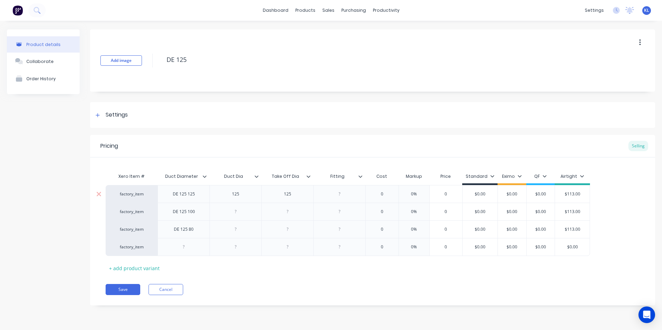
click at [321, 192] on div "factory_item DE 125 125 125 125 0 0% 0 $0.00 $0.00 $0.00 $113.00 factory_item D…" at bounding box center [373, 220] width 534 height 71
click at [345, 194] on div at bounding box center [339, 194] width 35 height 9
click at [360, 176] on icon at bounding box center [360, 176] width 4 height 4
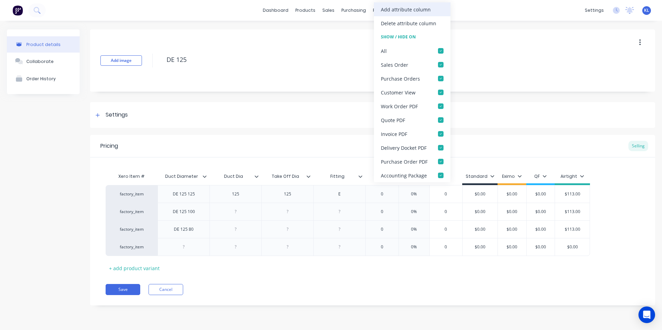
click at [399, 13] on div "Add attribute column" at bounding box center [412, 9] width 77 height 14
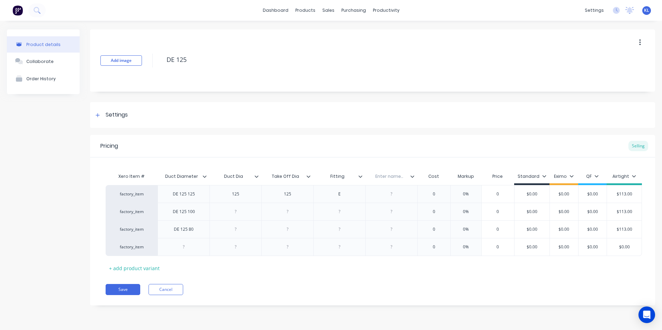
type textarea "x"
click at [388, 177] on input "text" at bounding box center [389, 176] width 48 height 6
type input "Angle"
type textarea "x"
click at [397, 197] on div at bounding box center [391, 194] width 35 height 9
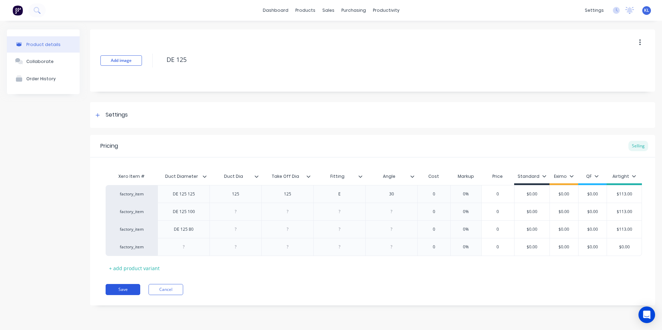
click at [126, 284] on button "Save" at bounding box center [123, 289] width 35 height 11
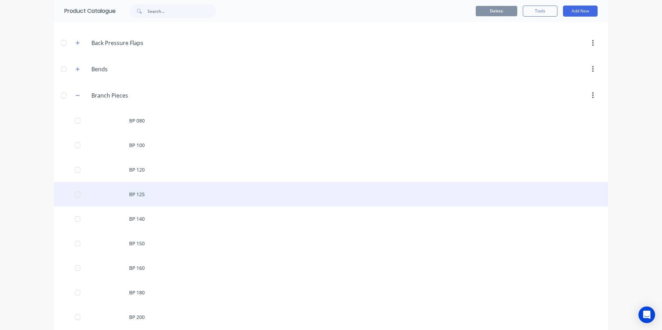
scroll to position [69, 0]
click at [146, 197] on div "BP 125" at bounding box center [331, 193] width 554 height 25
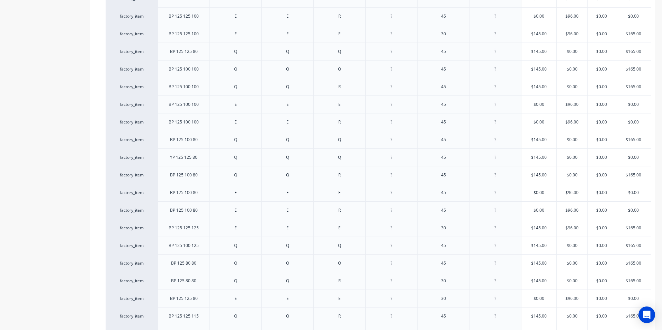
scroll to position [406, 0]
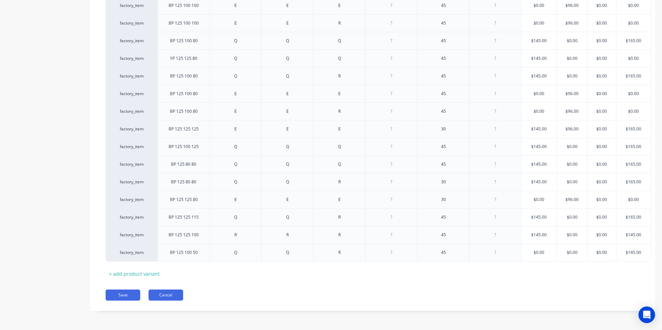
click at [160, 297] on button "Cancel" at bounding box center [166, 295] width 35 height 11
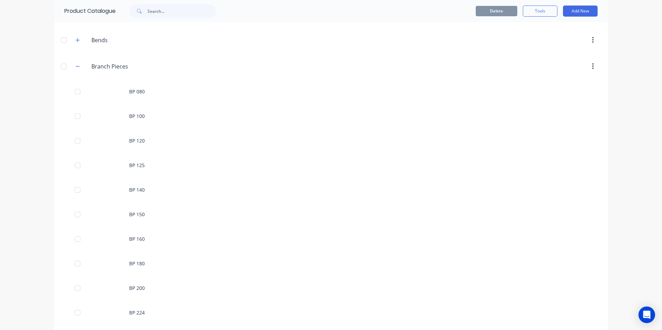
scroll to position [35, 0]
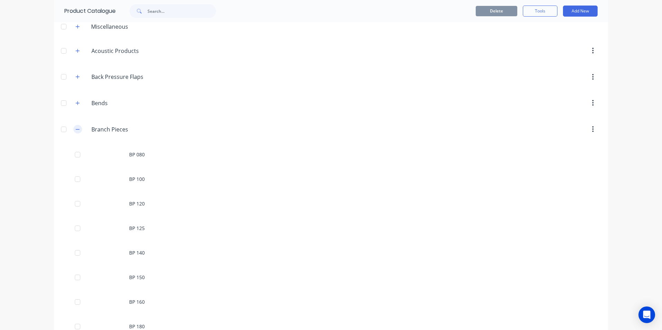
click at [76, 133] on button "button" at bounding box center [77, 129] width 9 height 9
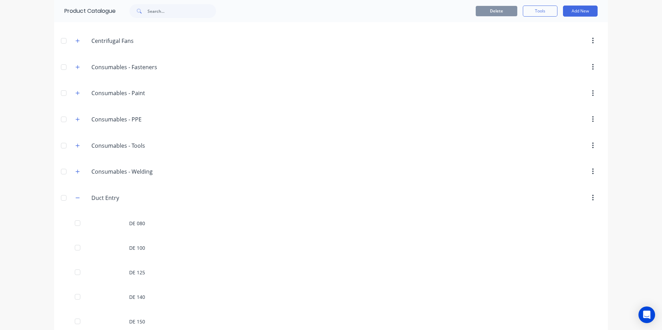
scroll to position [242, 0]
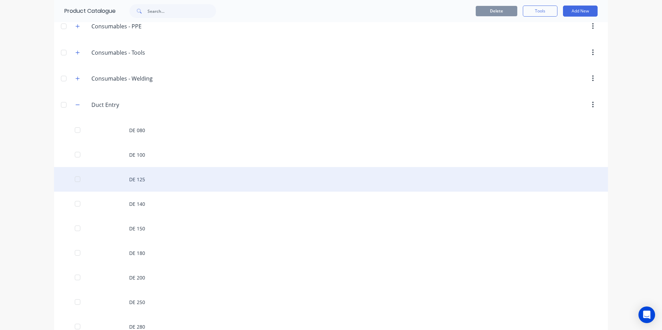
click at [137, 174] on div "DE 125" at bounding box center [331, 179] width 554 height 25
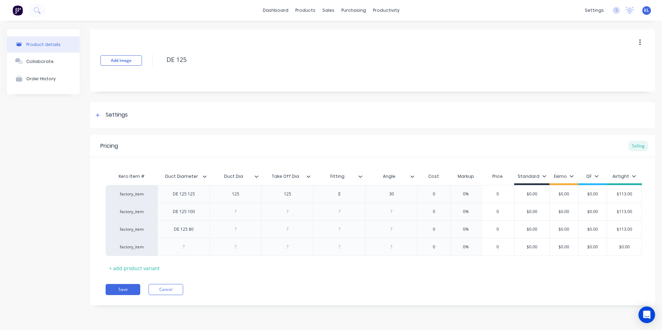
type textarea "x"
type input "$0.00"
drag, startPoint x: 574, startPoint y: 191, endPoint x: 544, endPoint y: 189, distance: 30.2
click at [544, 189] on div "factory_item DE 125 125 125 125 E 30 0 0% 0 $0.00 $0.00 $0.00 $0.00 $113.00" at bounding box center [374, 194] width 536 height 18
type textarea "x"
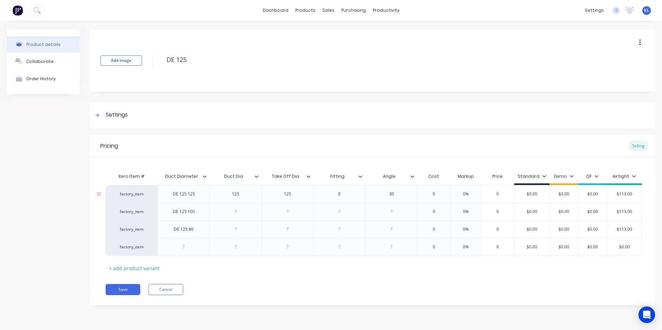
type input "5"
type textarea "x"
type input "55"
click at [531, 263] on div "Xero Item # Duct Diameter Duct Dia Take Off Dia Fitting Angle Cost Markup Price…" at bounding box center [373, 222] width 534 height 104
click at [119, 287] on button "Save" at bounding box center [123, 289] width 35 height 11
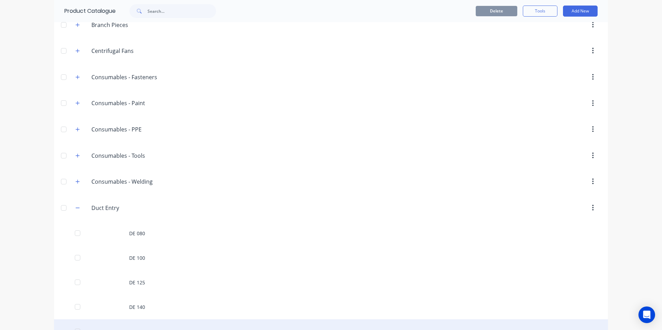
scroll to position [208, 0]
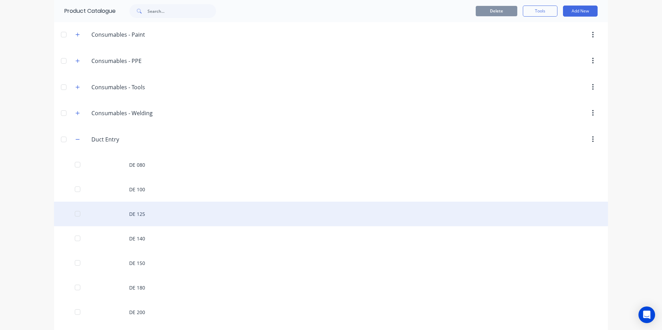
click at [146, 216] on div "DE 125" at bounding box center [331, 214] width 554 height 25
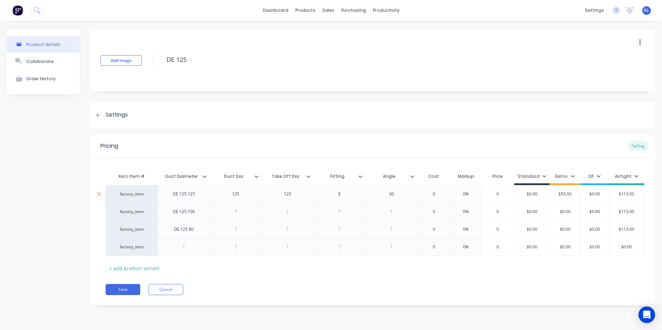
type textarea "x"
type input "$55.00"
drag, startPoint x: 572, startPoint y: 194, endPoint x: 553, endPoint y: 194, distance: 18.7
click at [553, 194] on input "$55.00" at bounding box center [565, 194] width 35 height 6
type textarea "x"
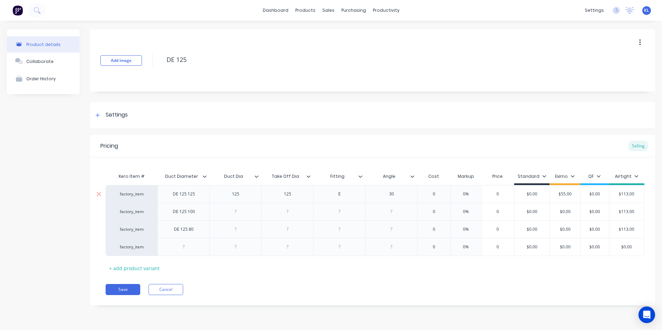
type input "7"
type textarea "x"
type input "70"
click at [127, 290] on button "Save" at bounding box center [123, 289] width 35 height 11
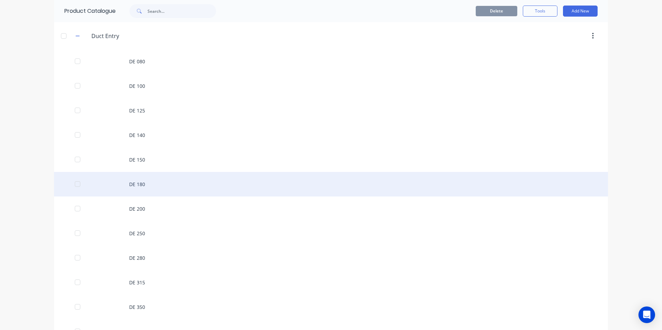
scroll to position [312, 0]
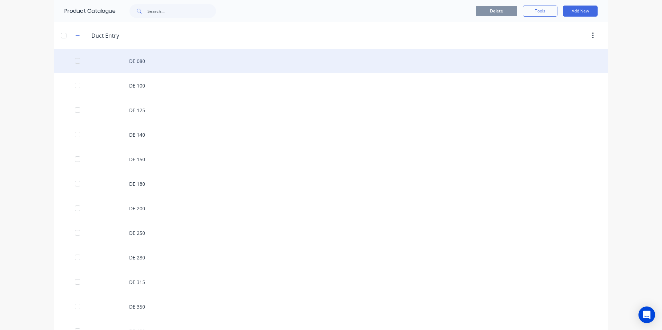
click at [136, 67] on div "DE 080" at bounding box center [331, 61] width 554 height 25
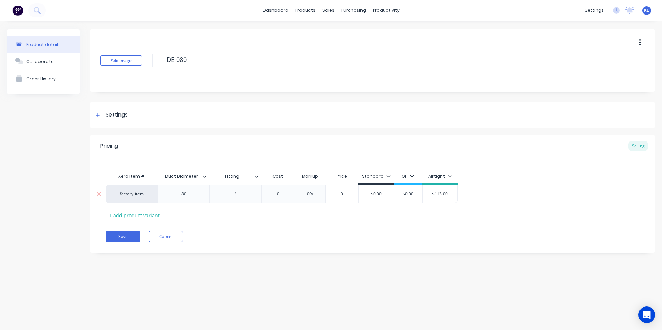
click at [238, 195] on div at bounding box center [235, 194] width 35 height 9
click at [257, 175] on icon at bounding box center [256, 176] width 4 height 4
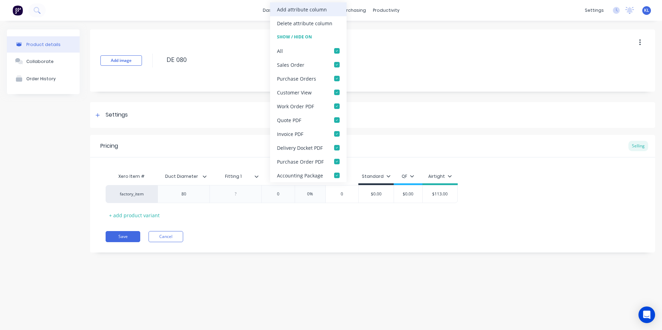
click at [299, 8] on div "Add attribute column" at bounding box center [302, 9] width 50 height 7
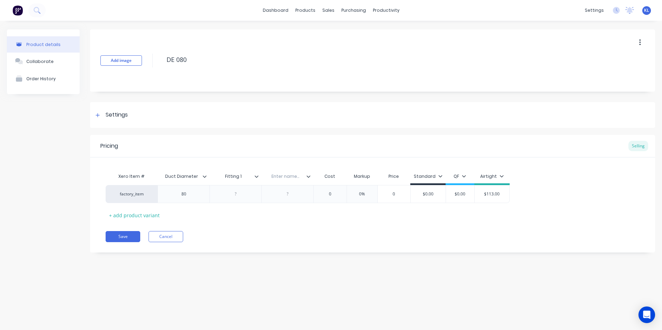
click at [307, 175] on icon at bounding box center [308, 176] width 4 height 4
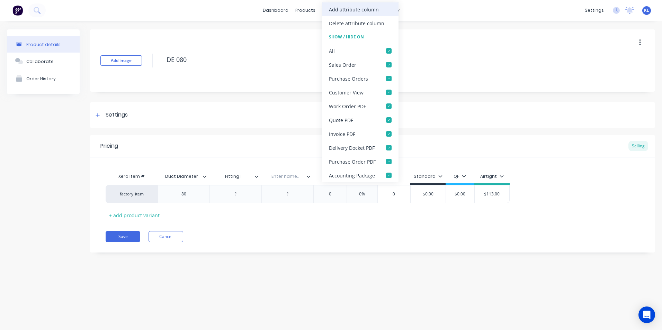
click at [356, 12] on div "Add attribute column" at bounding box center [354, 9] width 50 height 7
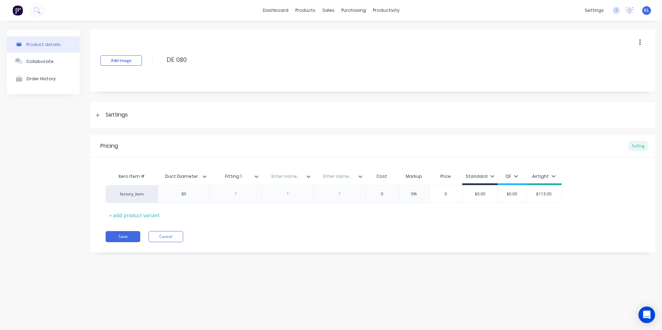
click at [361, 177] on icon at bounding box center [361, 177] width 4 height 2
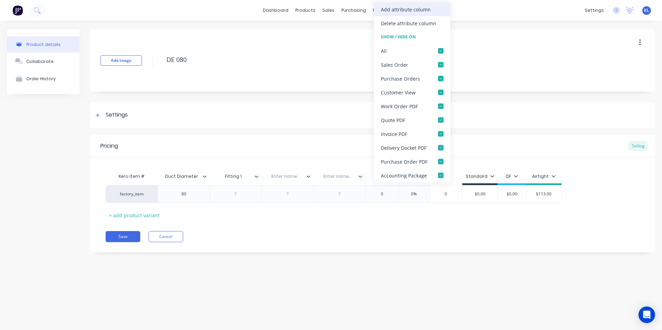
click at [396, 7] on div "Add attribute column" at bounding box center [406, 9] width 50 height 7
type textarea "x"
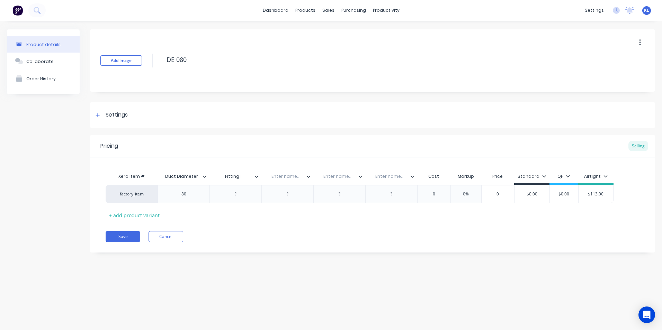
type input "Fitting 1"
drag, startPoint x: 242, startPoint y: 175, endPoint x: 226, endPoint y: 180, distance: 17.0
click at [226, 180] on div "Fitting 1 Fitting 1" at bounding box center [233, 176] width 48 height 17
type input "Branch Dia"
type textarea "x"
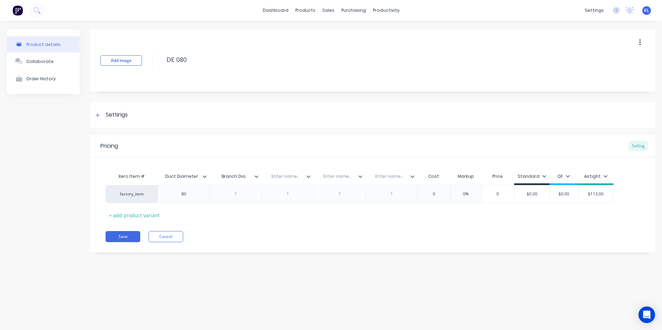
click at [282, 176] on input "text" at bounding box center [285, 176] width 48 height 6
type input "t"
type input "Take Off Dia"
type textarea "x"
click at [340, 177] on input "text" at bounding box center [337, 176] width 48 height 6
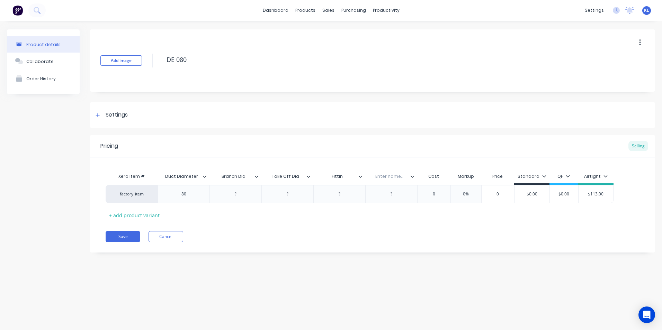
type input "Fitting"
type textarea "x"
click at [390, 177] on input "text" at bounding box center [389, 176] width 48 height 6
type input "Angle"
click at [191, 195] on div "80" at bounding box center [184, 194] width 35 height 9
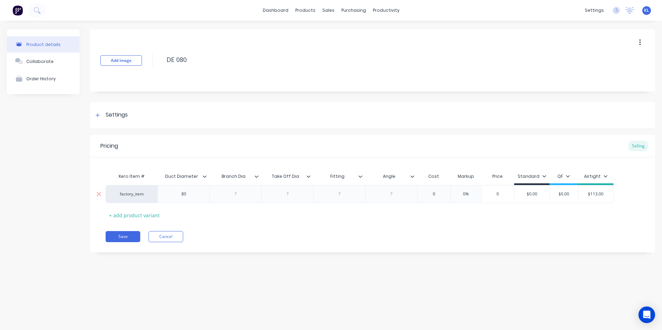
type textarea "x"
click at [238, 194] on div at bounding box center [235, 194] width 35 height 9
click at [237, 194] on div at bounding box center [235, 194] width 35 height 9
click at [239, 195] on div at bounding box center [235, 194] width 35 height 9
click at [292, 194] on div at bounding box center [287, 194] width 35 height 9
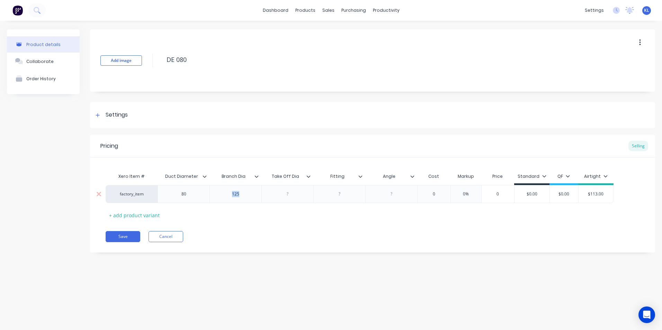
drag, startPoint x: 248, startPoint y: 194, endPoint x: 232, endPoint y: 197, distance: 16.2
click at [232, 197] on div "125" at bounding box center [235, 194] width 35 height 9
type textarea "x"
click at [289, 195] on div at bounding box center [287, 194] width 35 height 9
type textarea "x"
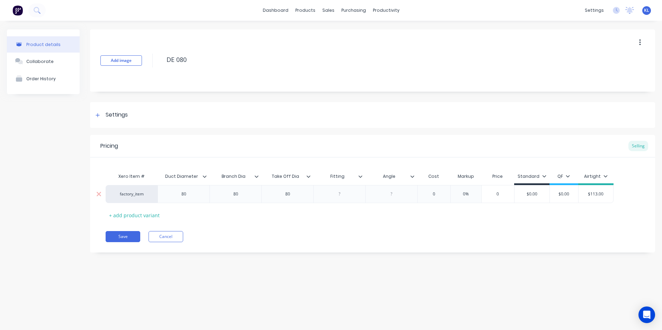
click at [339, 195] on div at bounding box center [339, 194] width 35 height 9
type textarea "x"
click at [391, 193] on div at bounding box center [391, 194] width 35 height 9
click at [542, 176] on icon at bounding box center [544, 176] width 4 height 4
click at [526, 236] on div "Eximo" at bounding box center [527, 237] width 14 height 7
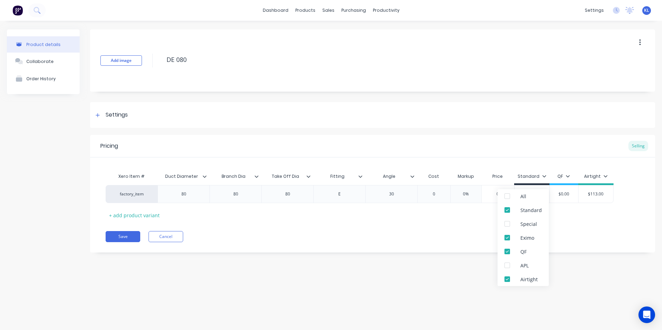
type textarea "x"
click at [571, 230] on div "Pricing Selling Xero Item # Duct Diameter Branch Dia Take Off Dia Fitting Angle…" at bounding box center [372, 194] width 565 height 118
type input "$0.00"
drag, startPoint x: 575, startPoint y: 193, endPoint x: 554, endPoint y: 196, distance: 20.7
click at [554, 196] on input "$0.00" at bounding box center [564, 194] width 35 height 6
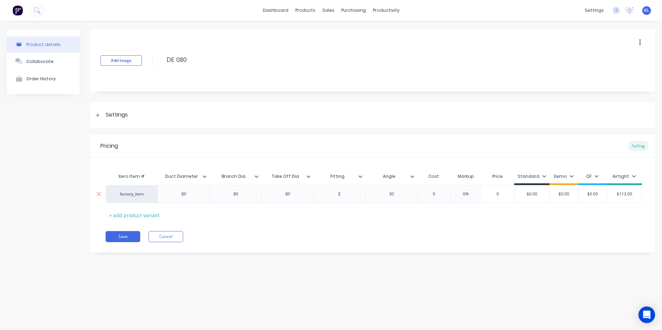
type textarea "x"
type input "5"
type textarea "x"
type input "55"
click at [553, 215] on div "Xero Item # Duct Diameter Branch Dia Take Off Dia Fitting Angle Cost Markup Pri…" at bounding box center [373, 195] width 534 height 51
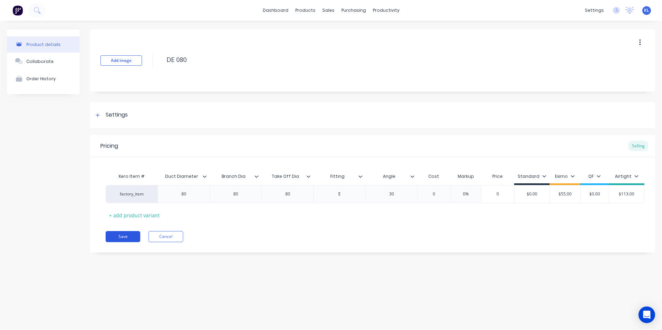
click at [124, 237] on button "Save" at bounding box center [123, 236] width 35 height 11
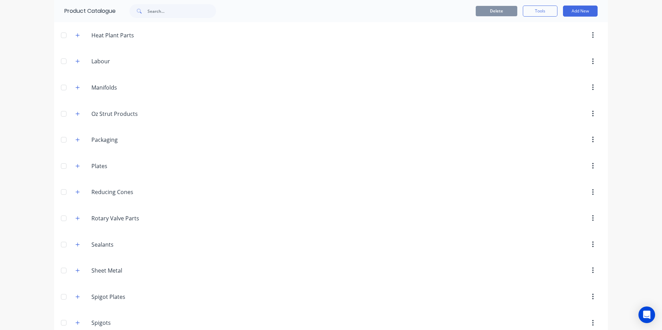
scroll to position [1108, 0]
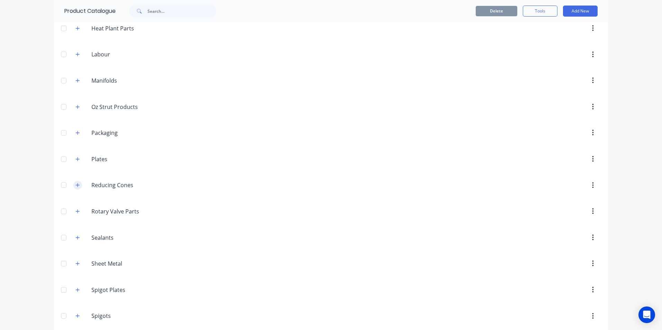
click at [75, 184] on icon "button" at bounding box center [77, 185] width 4 height 5
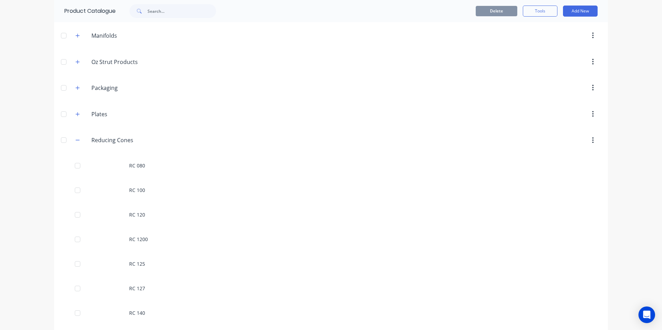
scroll to position [1246, 0]
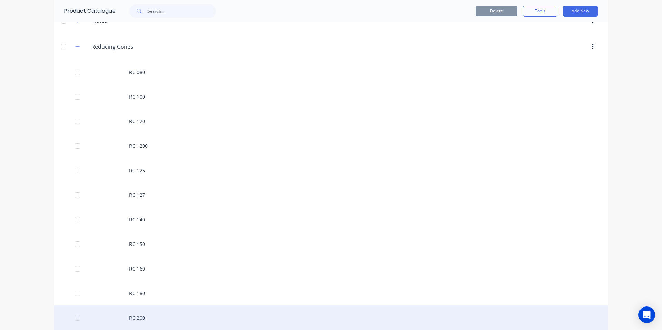
click at [151, 314] on div "RC 200" at bounding box center [331, 318] width 554 height 25
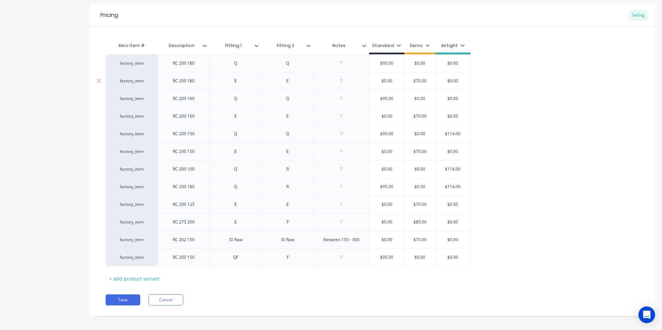
scroll to position [136, 0]
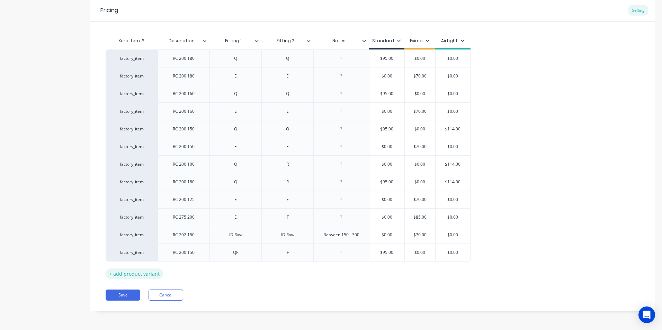
click at [153, 275] on div "+ add product variant" at bounding box center [134, 274] width 57 height 11
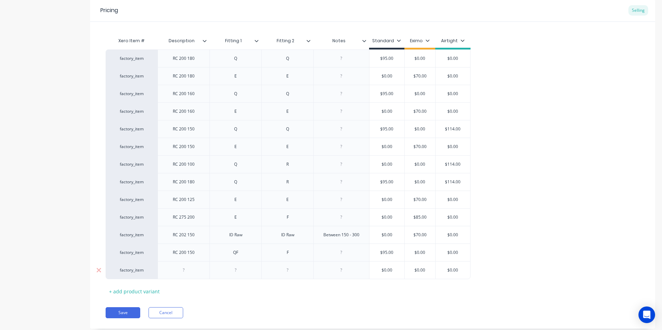
click at [196, 272] on div at bounding box center [184, 270] width 35 height 9
type textarea "x"
click at [244, 255] on div "QF" at bounding box center [235, 252] width 35 height 9
type textarea "x"
click at [175, 268] on div at bounding box center [184, 270] width 35 height 9
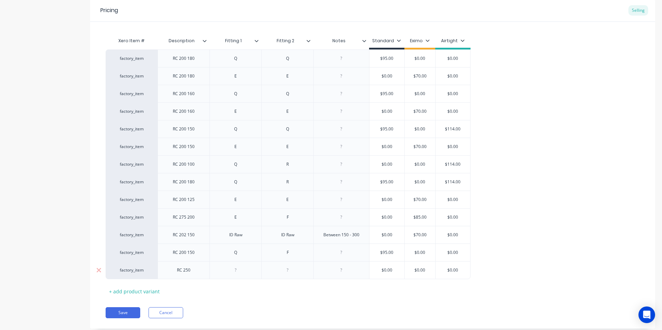
click at [254, 268] on div at bounding box center [235, 270] width 52 height 18
type textarea "x"
click at [245, 273] on div at bounding box center [235, 270] width 35 height 9
click at [194, 271] on div "RC 250" at bounding box center [184, 270] width 35 height 9
click at [244, 272] on div "200" at bounding box center [235, 270] width 35 height 9
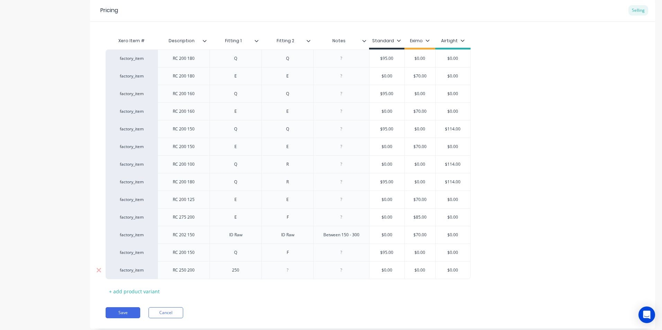
type textarea "x"
click at [285, 270] on div at bounding box center [287, 270] width 35 height 9
type textarea "x"
type input "$0.00"
click at [395, 271] on input "$0.00" at bounding box center [386, 270] width 35 height 6
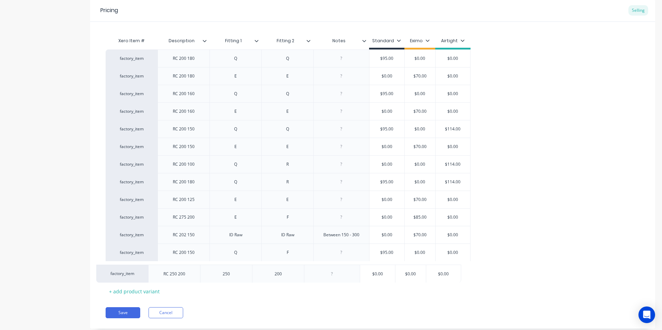
drag, startPoint x: 427, startPoint y: 273, endPoint x: 420, endPoint y: 273, distance: 7.3
click at [419, 273] on div "factory_item RC 200 180 Q Q $95.00 $0.00 $0.00 factory_item RC 200 180 E E $0.0…" at bounding box center [373, 165] width 534 height 230
type input "$0.00"
drag, startPoint x: 426, startPoint y: 269, endPoint x: 411, endPoint y: 275, distance: 16.3
click at [411, 275] on div "$0.00 $0.00" at bounding box center [420, 270] width 35 height 17
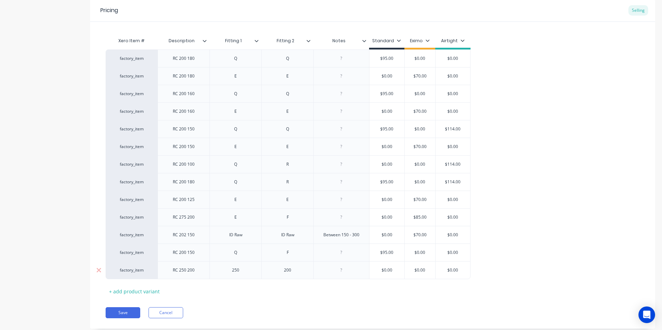
type textarea "x"
type input "7"
type textarea "x"
type input "70"
click at [121, 314] on button "Save" at bounding box center [123, 312] width 35 height 11
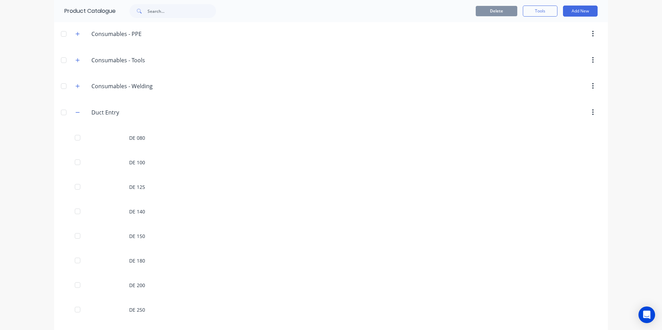
scroll to position [138, 0]
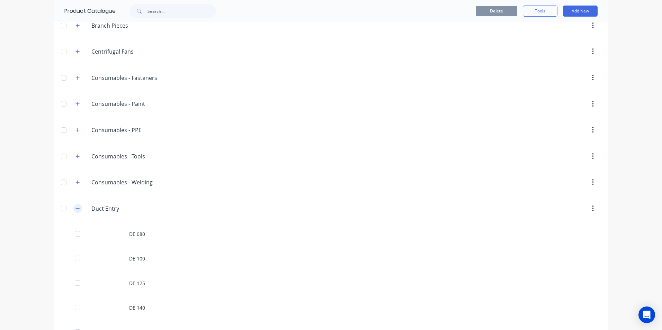
click at [74, 212] on button "button" at bounding box center [77, 208] width 9 height 9
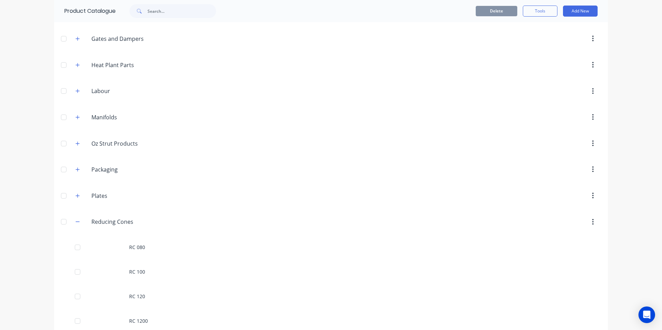
scroll to position [900, 0]
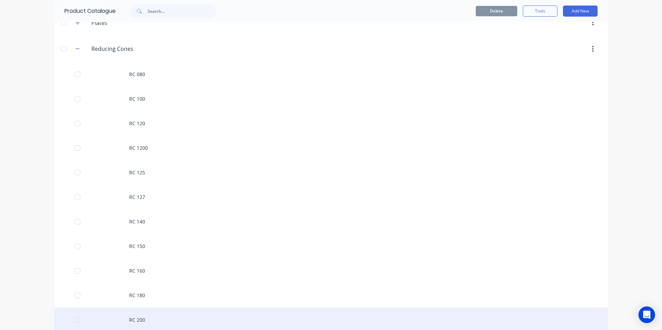
click at [151, 322] on div "RC 200" at bounding box center [331, 320] width 554 height 25
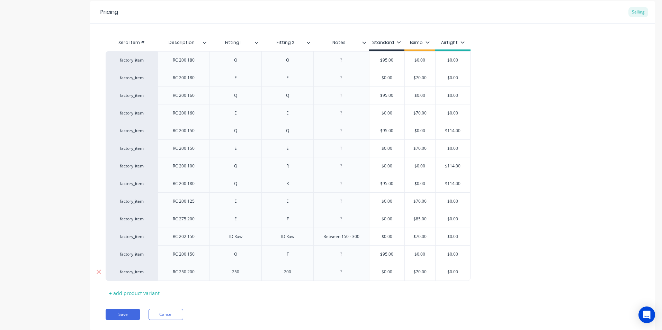
scroll to position [153, 0]
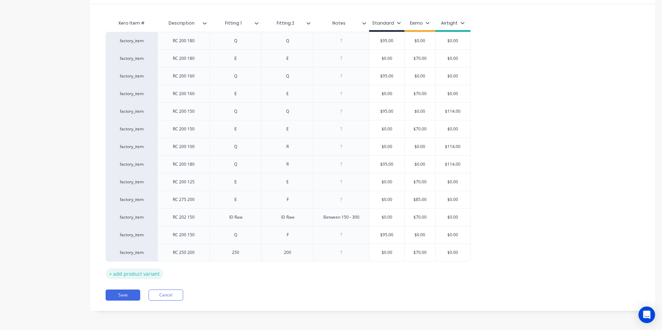
click at [126, 275] on div "+ add product variant" at bounding box center [134, 274] width 57 height 11
type textarea "x"
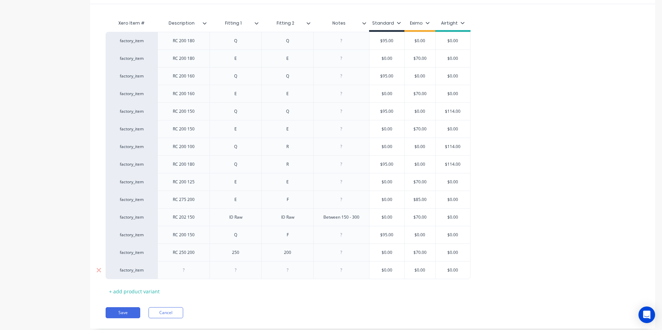
click at [192, 275] on div at bounding box center [184, 270] width 52 height 18
click at [181, 267] on div at bounding box center [184, 270] width 35 height 9
drag, startPoint x: 197, startPoint y: 271, endPoint x: 180, endPoint y: 273, distance: 17.0
click at [180, 273] on div "RC 250 200" at bounding box center [184, 270] width 35 height 9
type textarea "x"
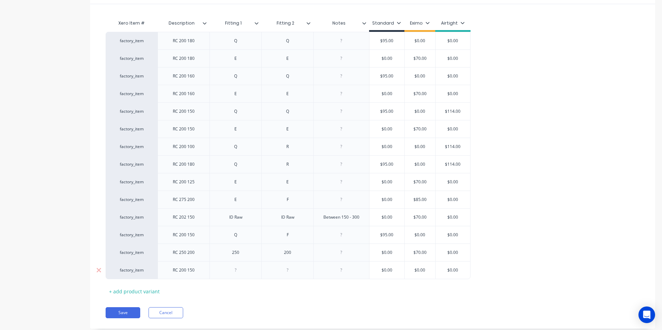
click at [234, 270] on div at bounding box center [235, 270] width 35 height 9
drag, startPoint x: 247, startPoint y: 249, endPoint x: 226, endPoint y: 253, distance: 21.5
click at [226, 253] on div "250" at bounding box center [235, 252] width 35 height 9
type textarea "x"
click at [196, 254] on div "RC 250 200" at bounding box center [184, 252] width 35 height 9
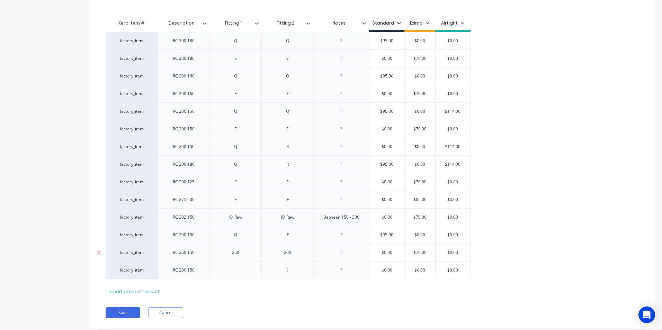
type textarea "x"
click at [251, 257] on div "250" at bounding box center [235, 252] width 35 height 9
type textarea "x"
drag, startPoint x: 292, startPoint y: 254, endPoint x: 275, endPoint y: 254, distance: 16.6
click at [275, 254] on div "200" at bounding box center [287, 252] width 35 height 9
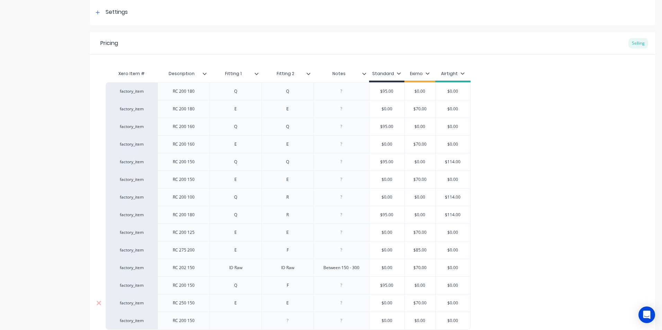
scroll to position [171, 0]
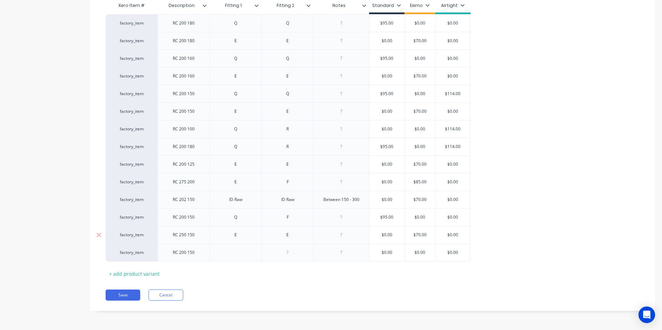
click at [185, 237] on div "RC 250 150" at bounding box center [184, 235] width 35 height 9
click at [133, 293] on button "Save" at bounding box center [123, 295] width 35 height 11
type textarea "x"
